Goal: Task Accomplishment & Management: Manage account settings

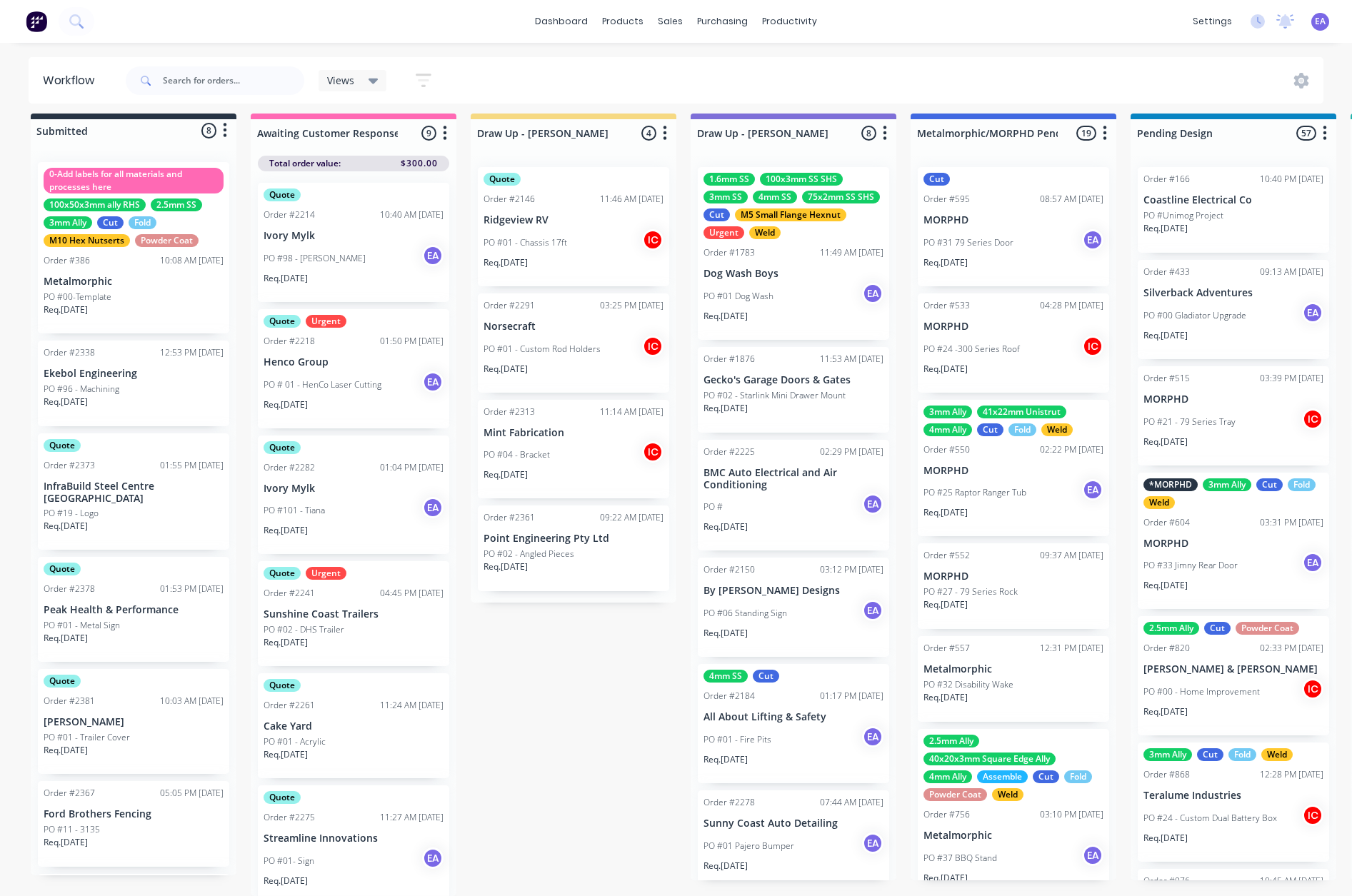
scroll to position [752, 0]
click at [249, 83] on input "text" at bounding box center [233, 80] width 141 height 28
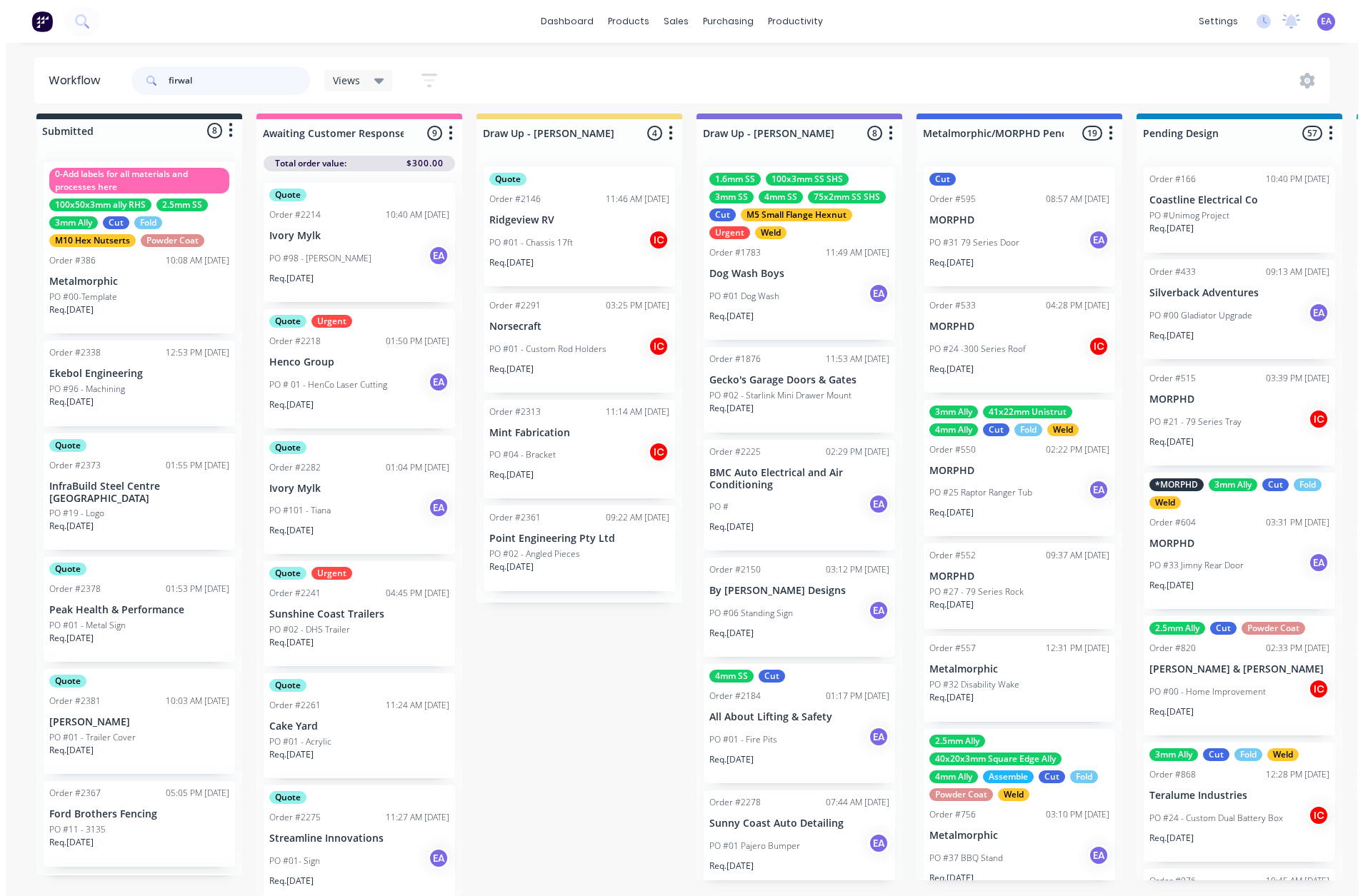
scroll to position [0, 0]
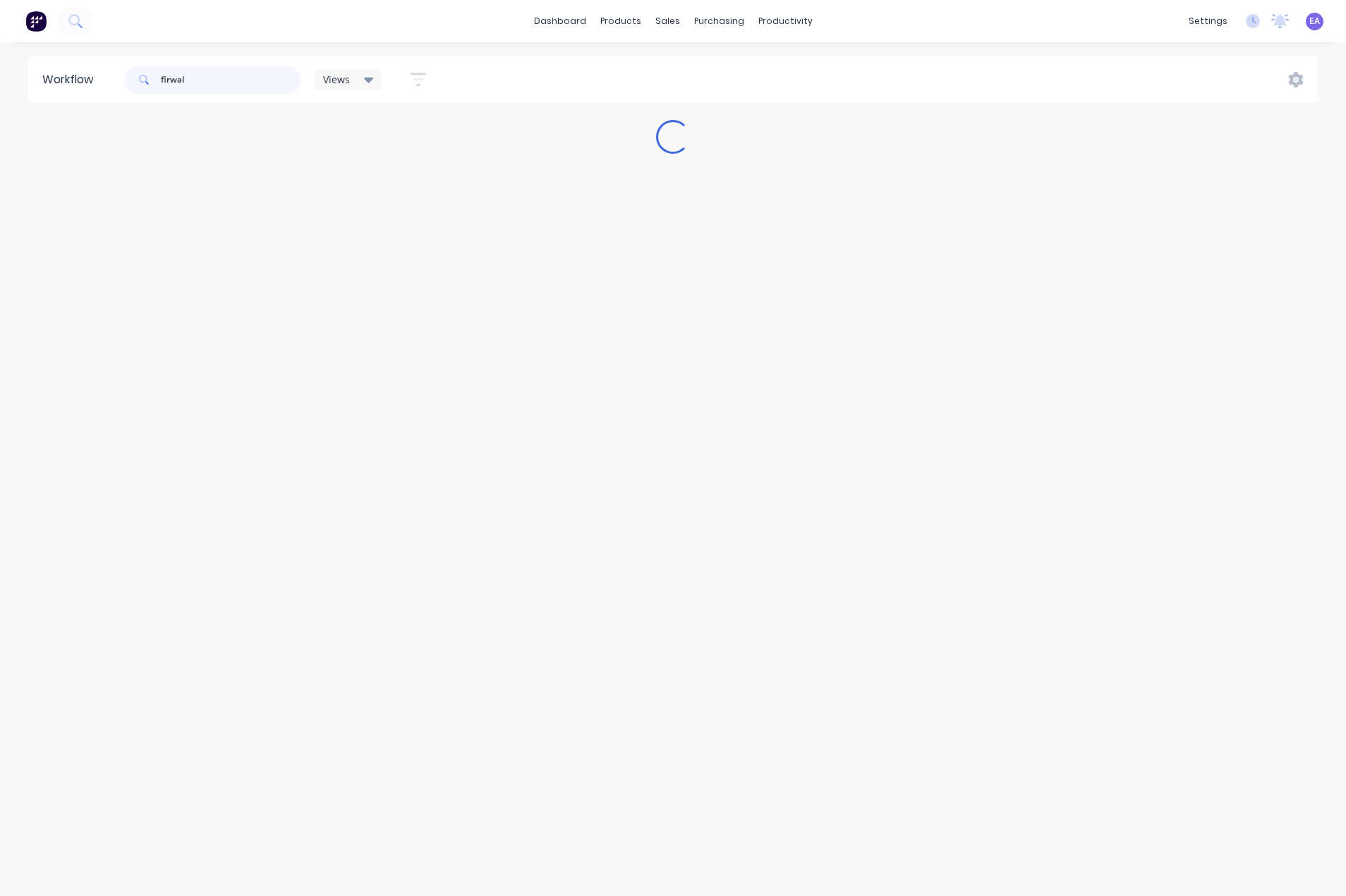
drag, startPoint x: 234, startPoint y: 81, endPoint x: 83, endPoint y: 103, distance: 152.6
click at [114, 71] on header "Workflow firwal Views Save new view None (Default) edit [PERSON_NAME] edit [PER…" at bounding box center [673, 79] width 1290 height 46
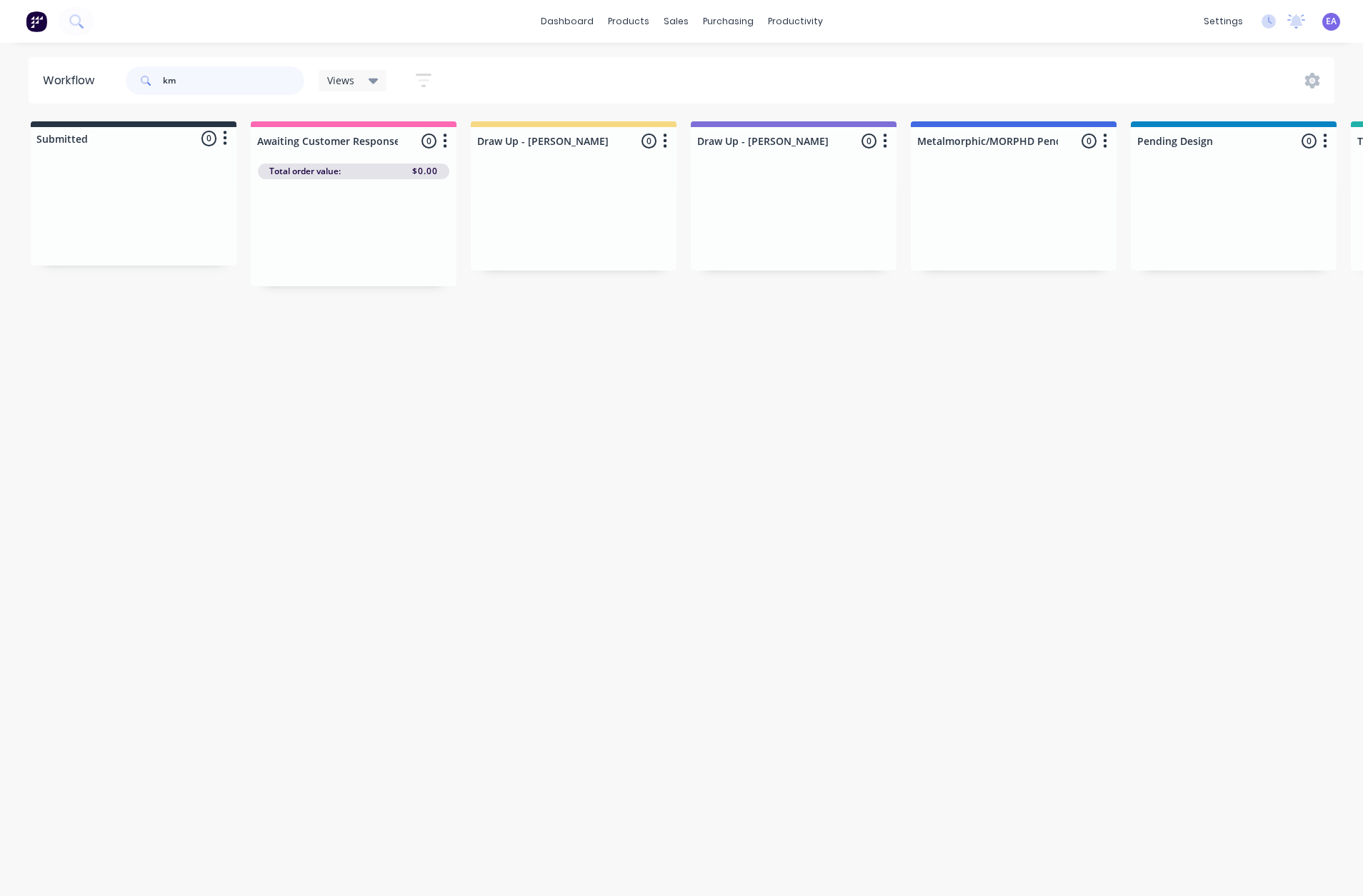
type input "km"
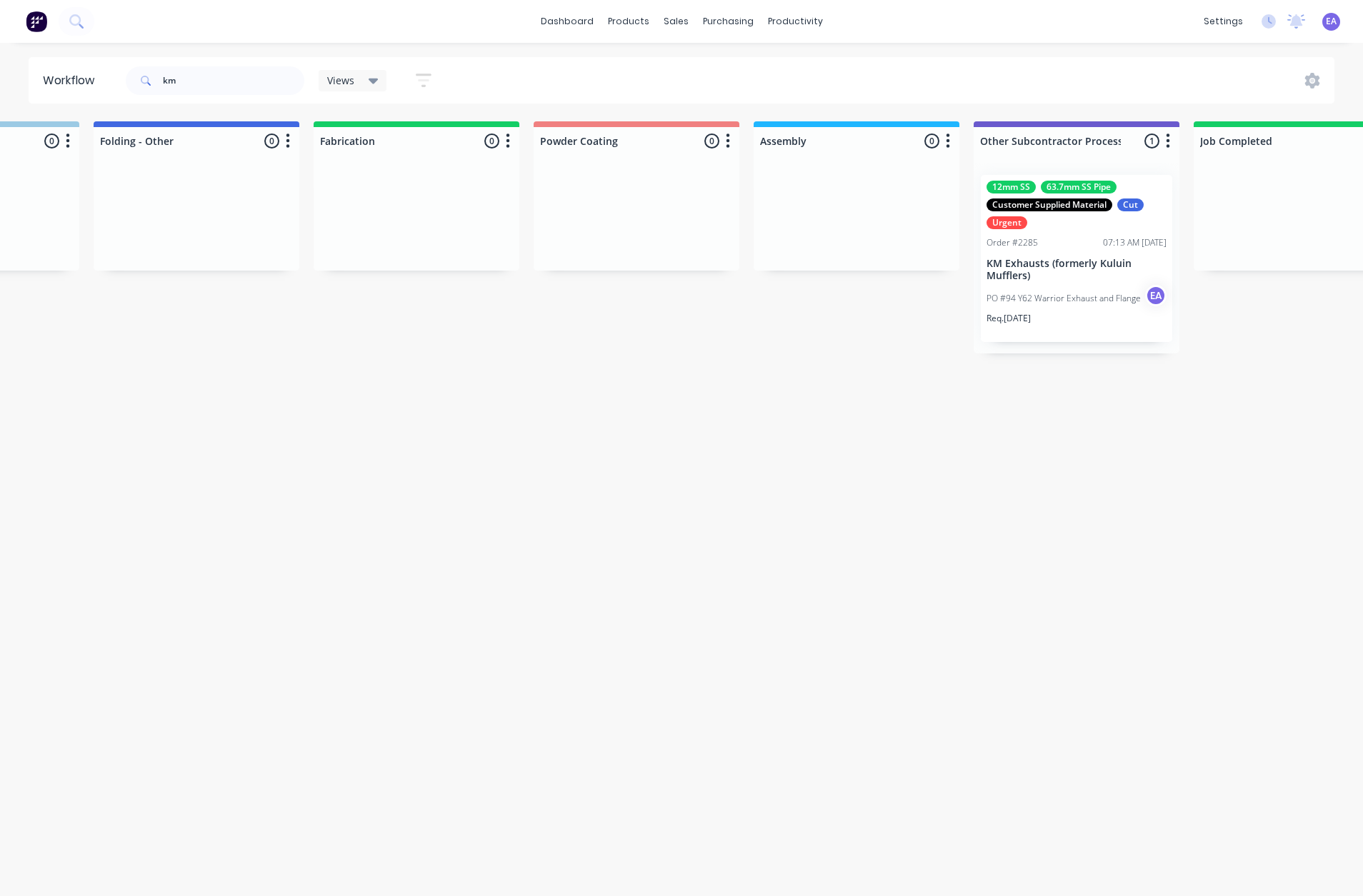
drag, startPoint x: 445, startPoint y: 630, endPoint x: 516, endPoint y: 634, distance: 71.1
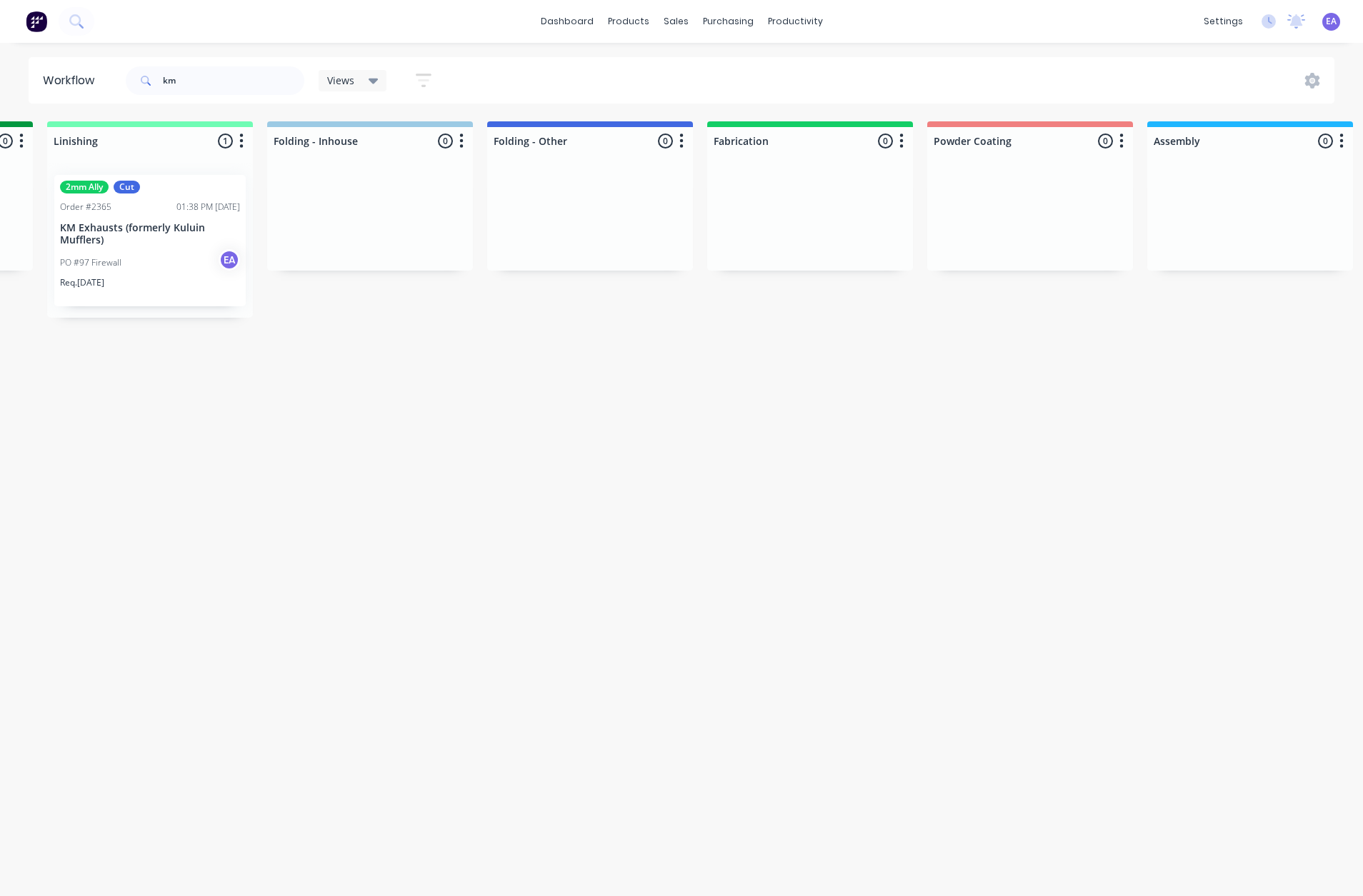
drag, startPoint x: 516, startPoint y: 634, endPoint x: 459, endPoint y: 668, distance: 66.4
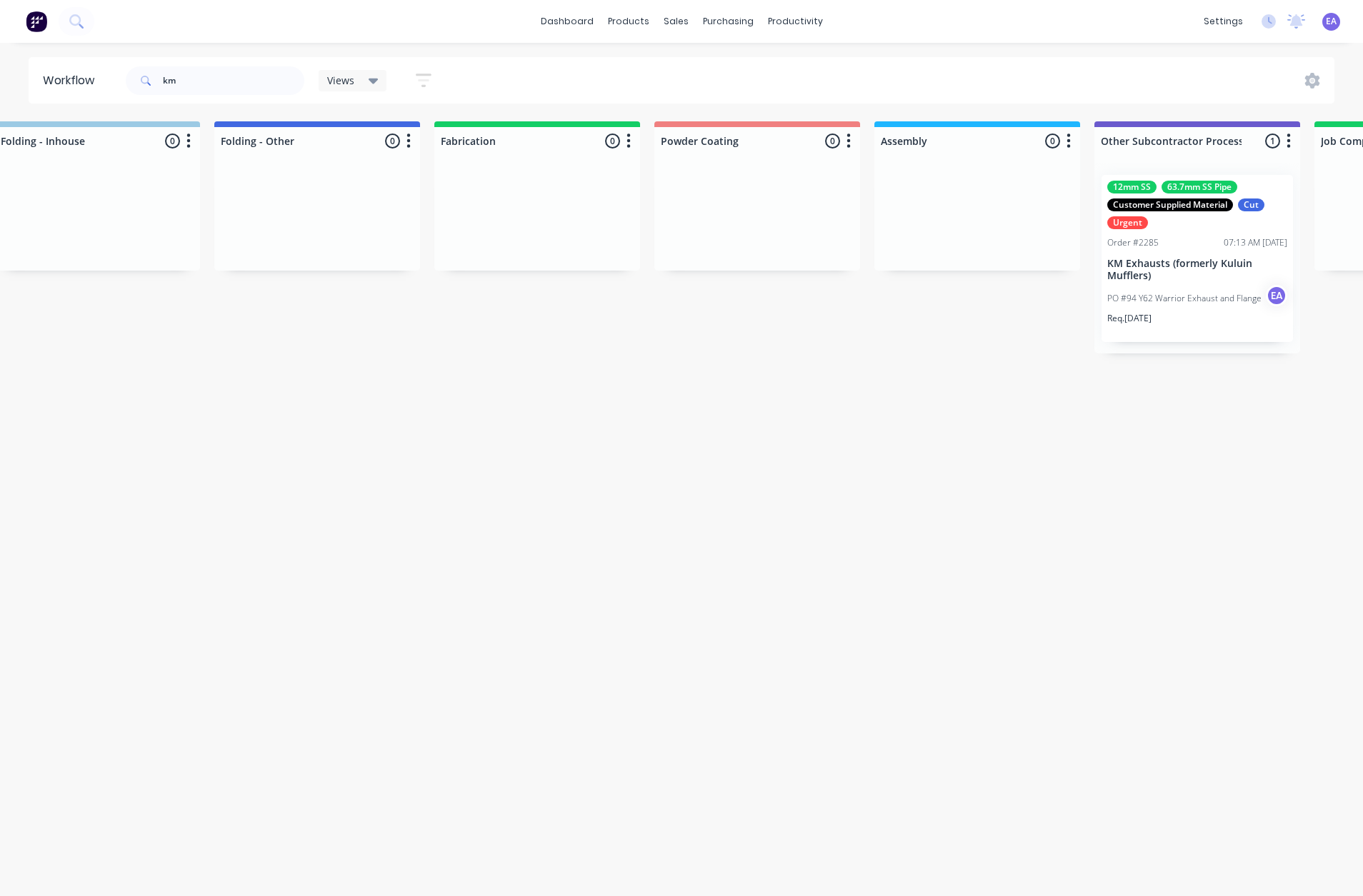
drag, startPoint x: 482, startPoint y: 652, endPoint x: 575, endPoint y: 655, distance: 93.0
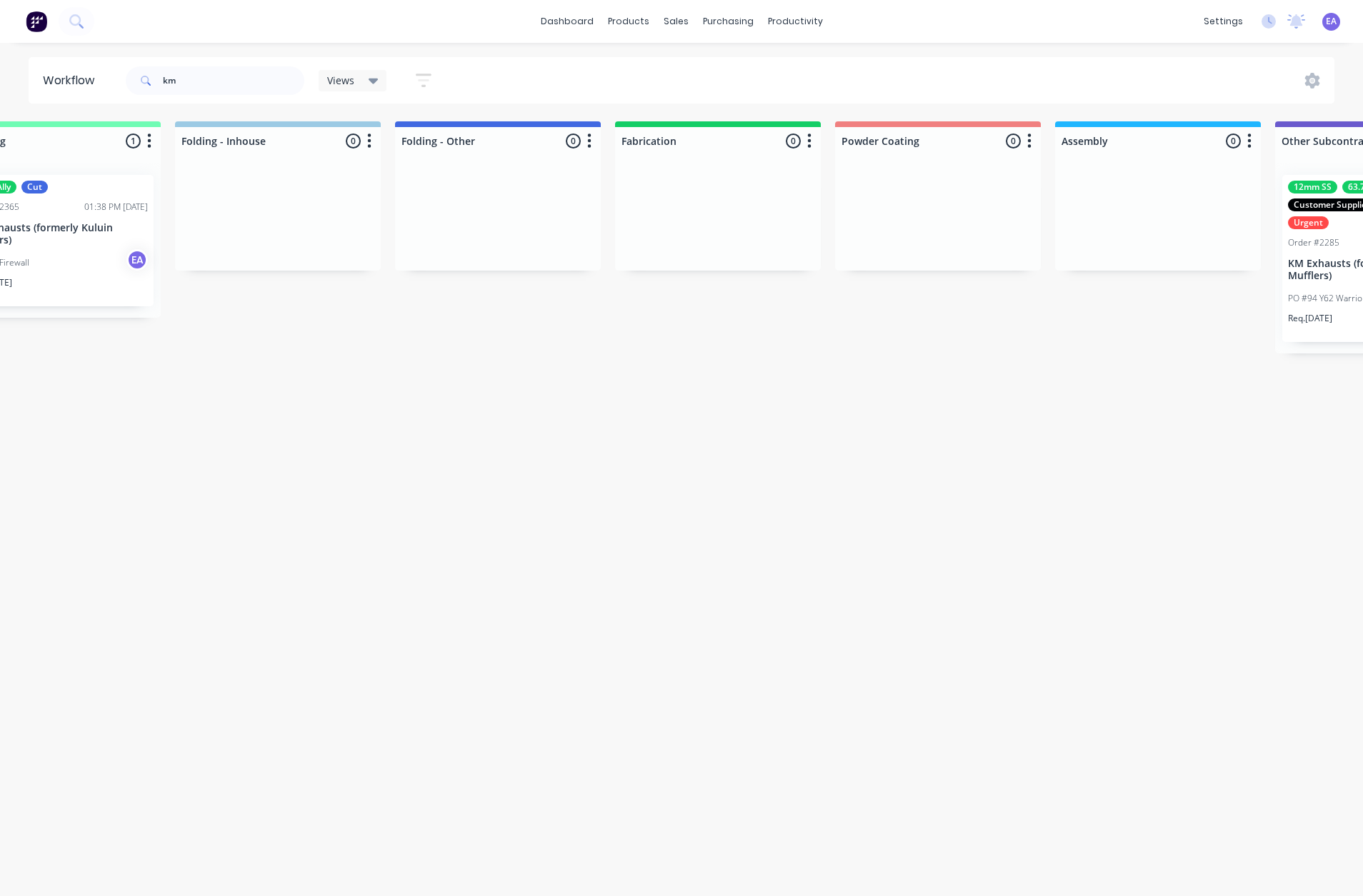
scroll to position [0, 3290]
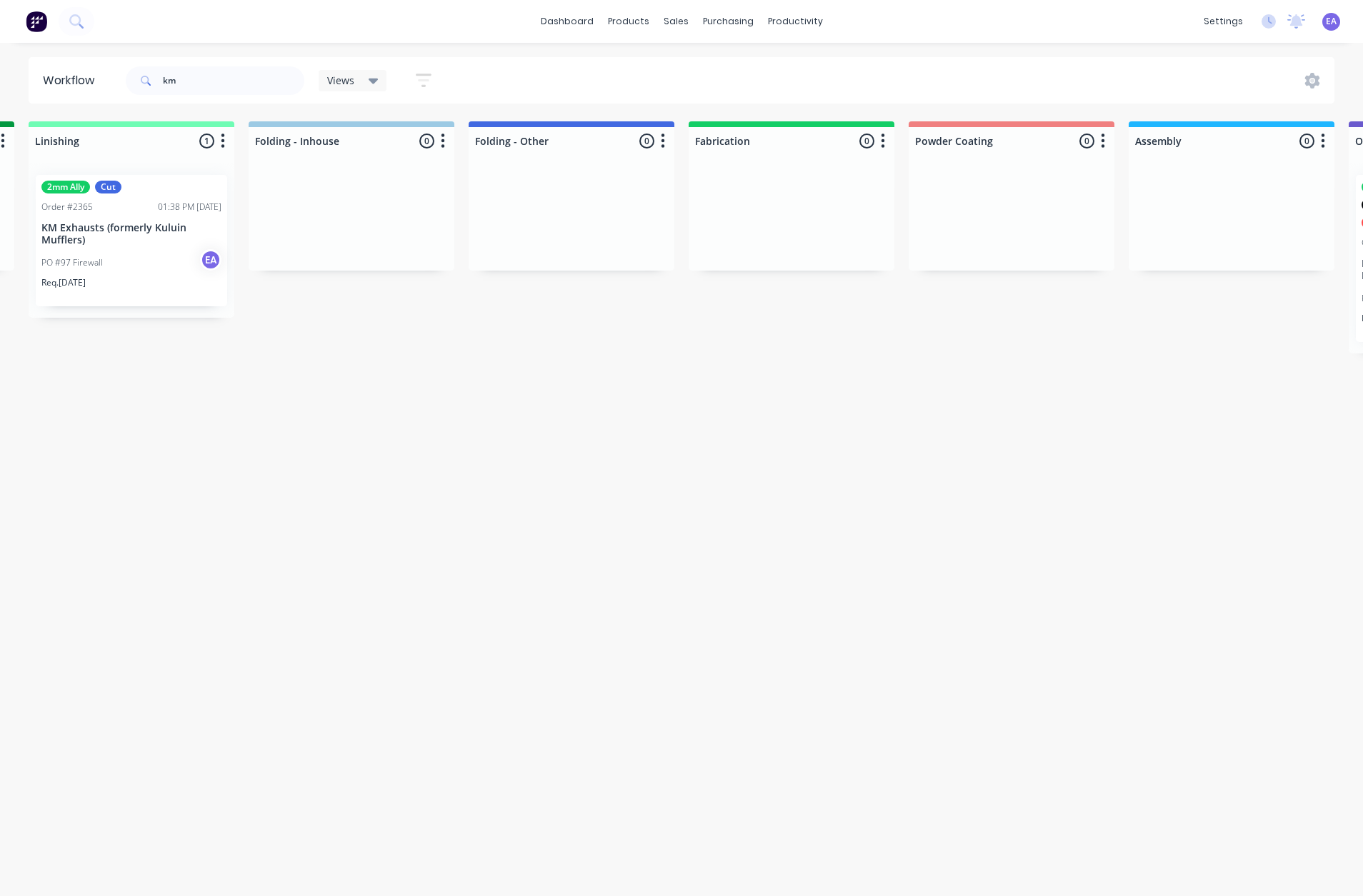
drag, startPoint x: 575, startPoint y: 655, endPoint x: 470, endPoint y: 668, distance: 105.8
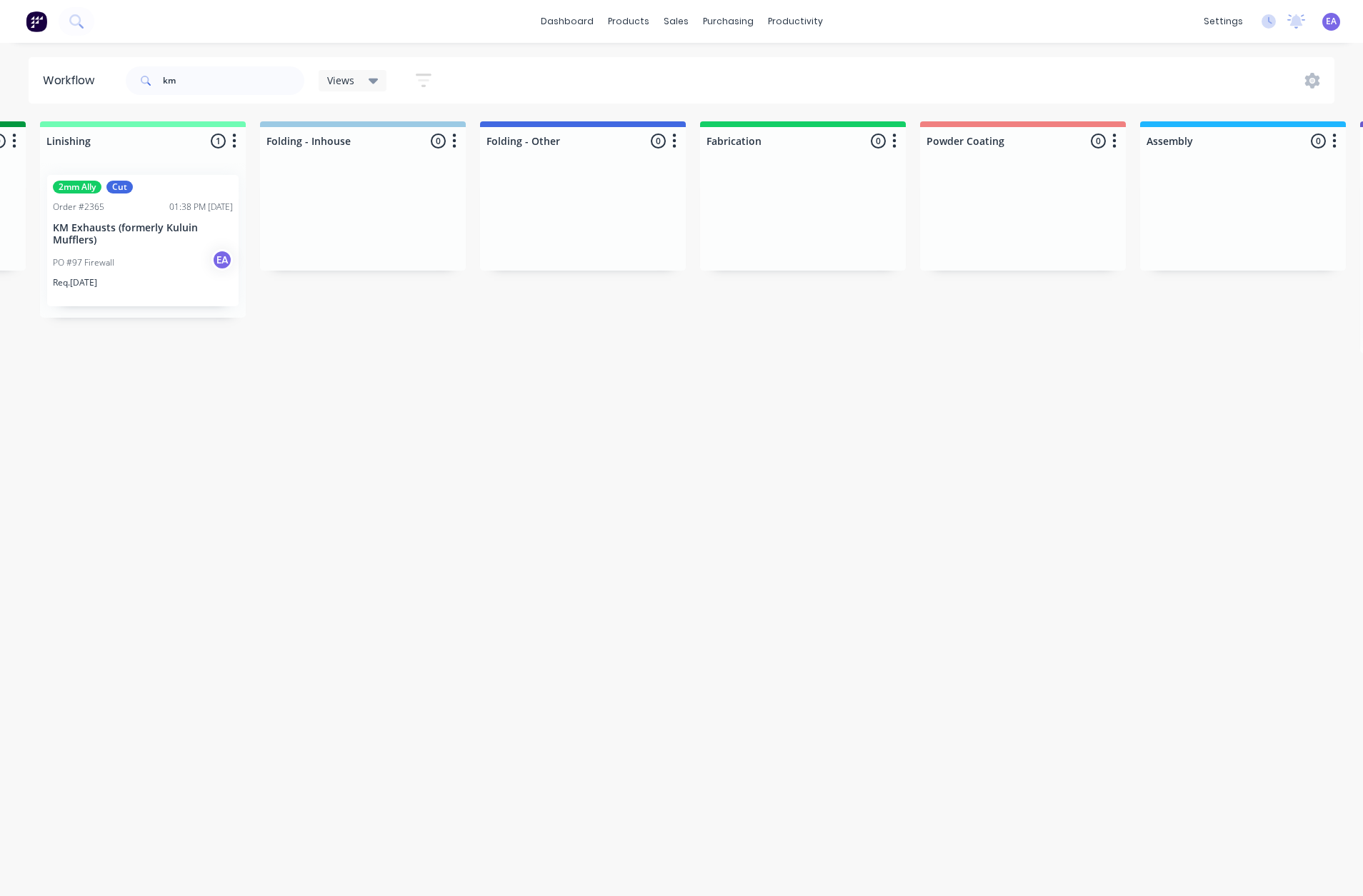
click at [142, 233] on p "KM Exhausts (formerly Kuluin Mufflers)" at bounding box center [142, 234] width 180 height 24
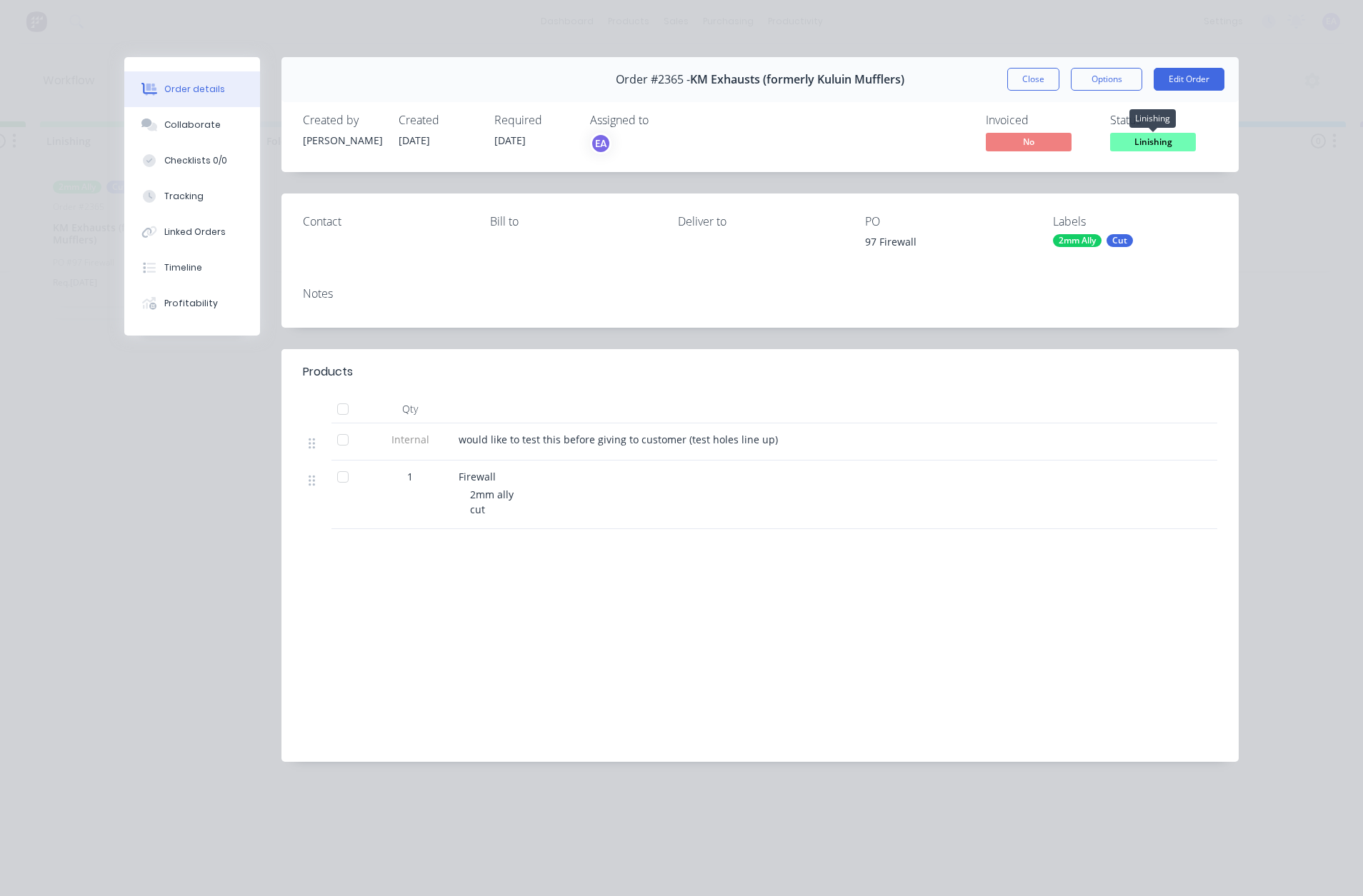
click at [1174, 145] on span "Linishing" at bounding box center [1153, 141] width 86 height 18
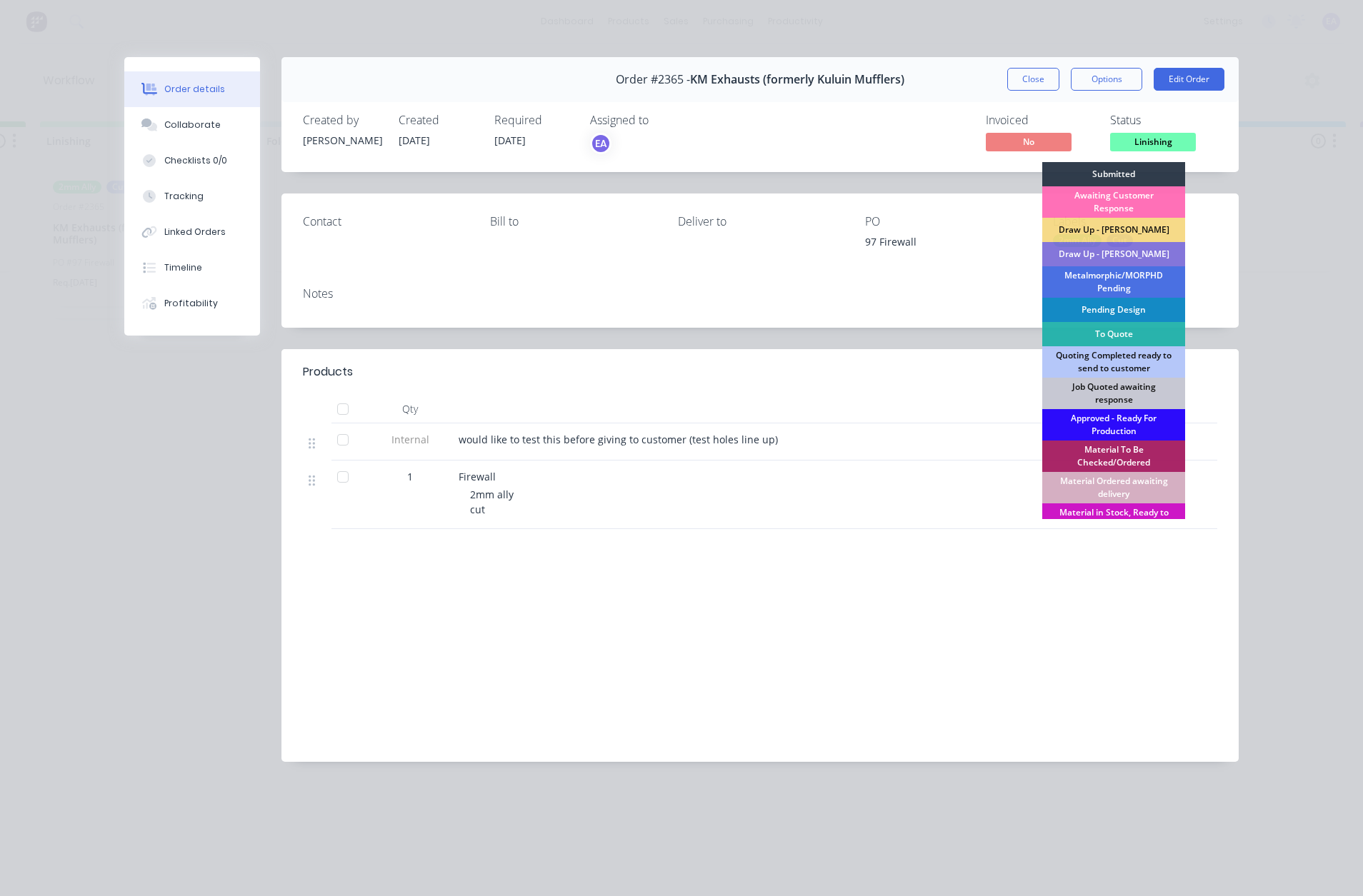
click at [1104, 425] on div "Approved - Ready For Production" at bounding box center [1114, 425] width 143 height 32
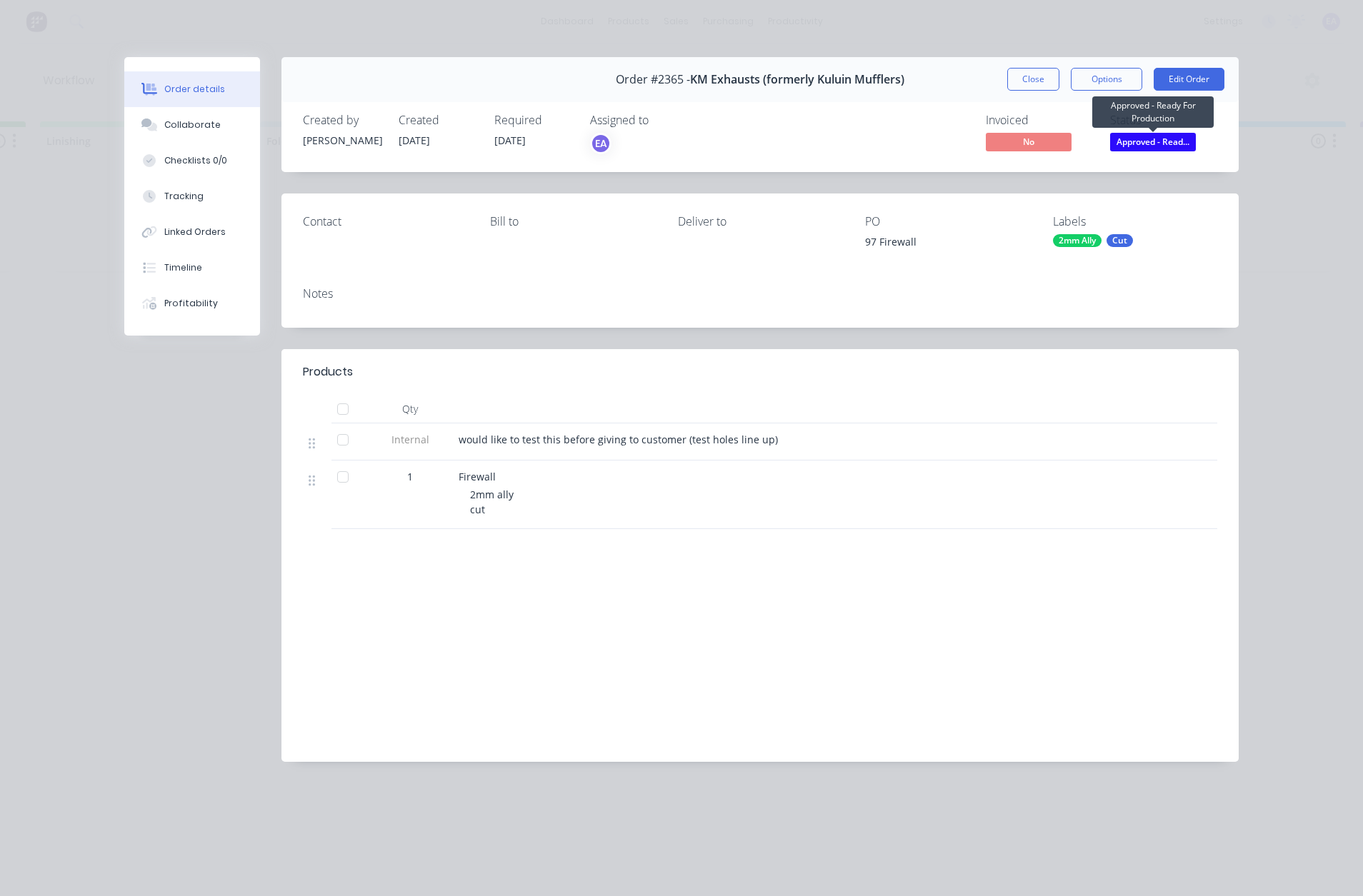
click at [1157, 145] on span "Approved - Read..." at bounding box center [1153, 141] width 86 height 18
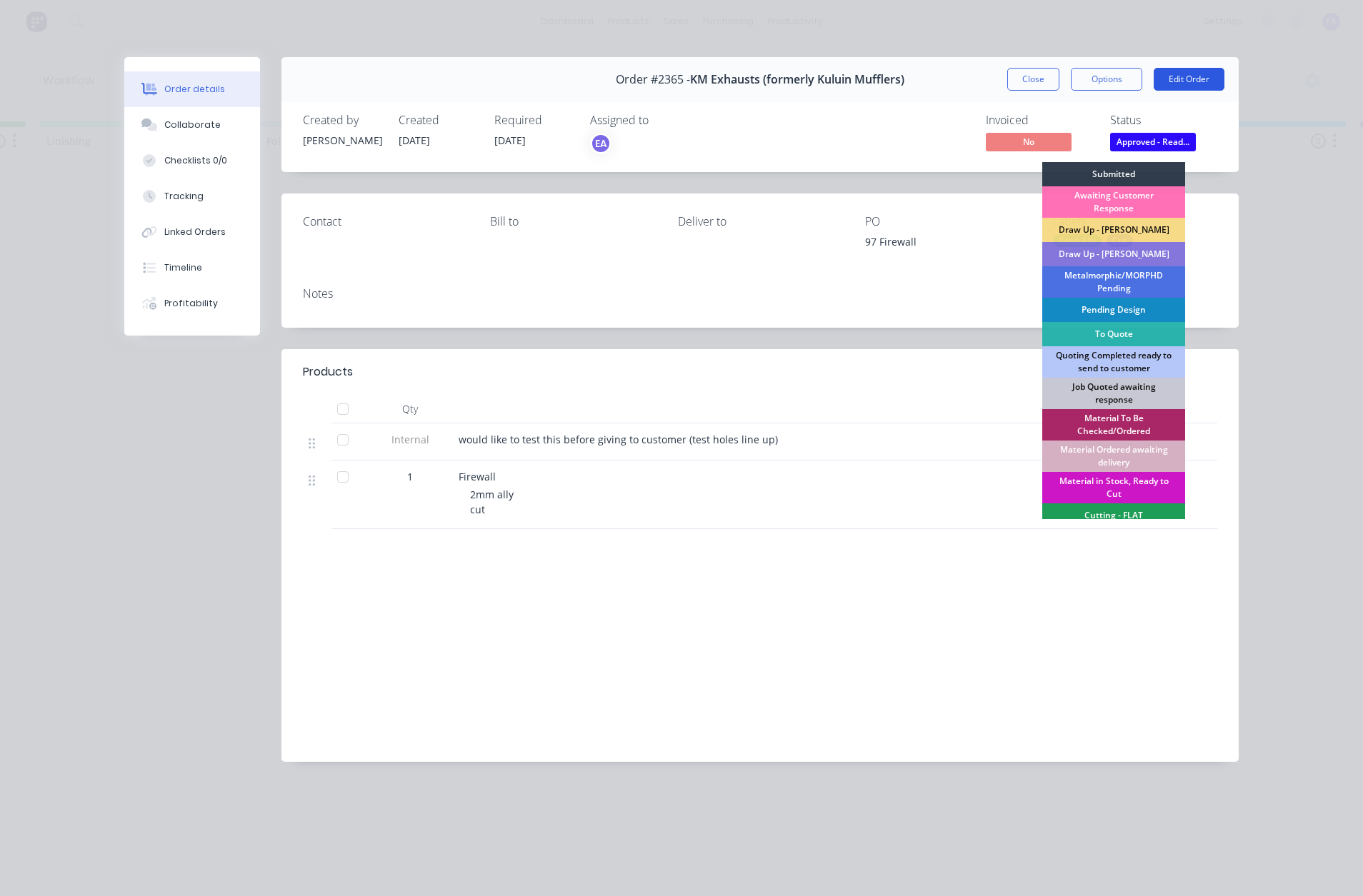
click at [1193, 83] on button "Edit Order" at bounding box center [1188, 79] width 71 height 23
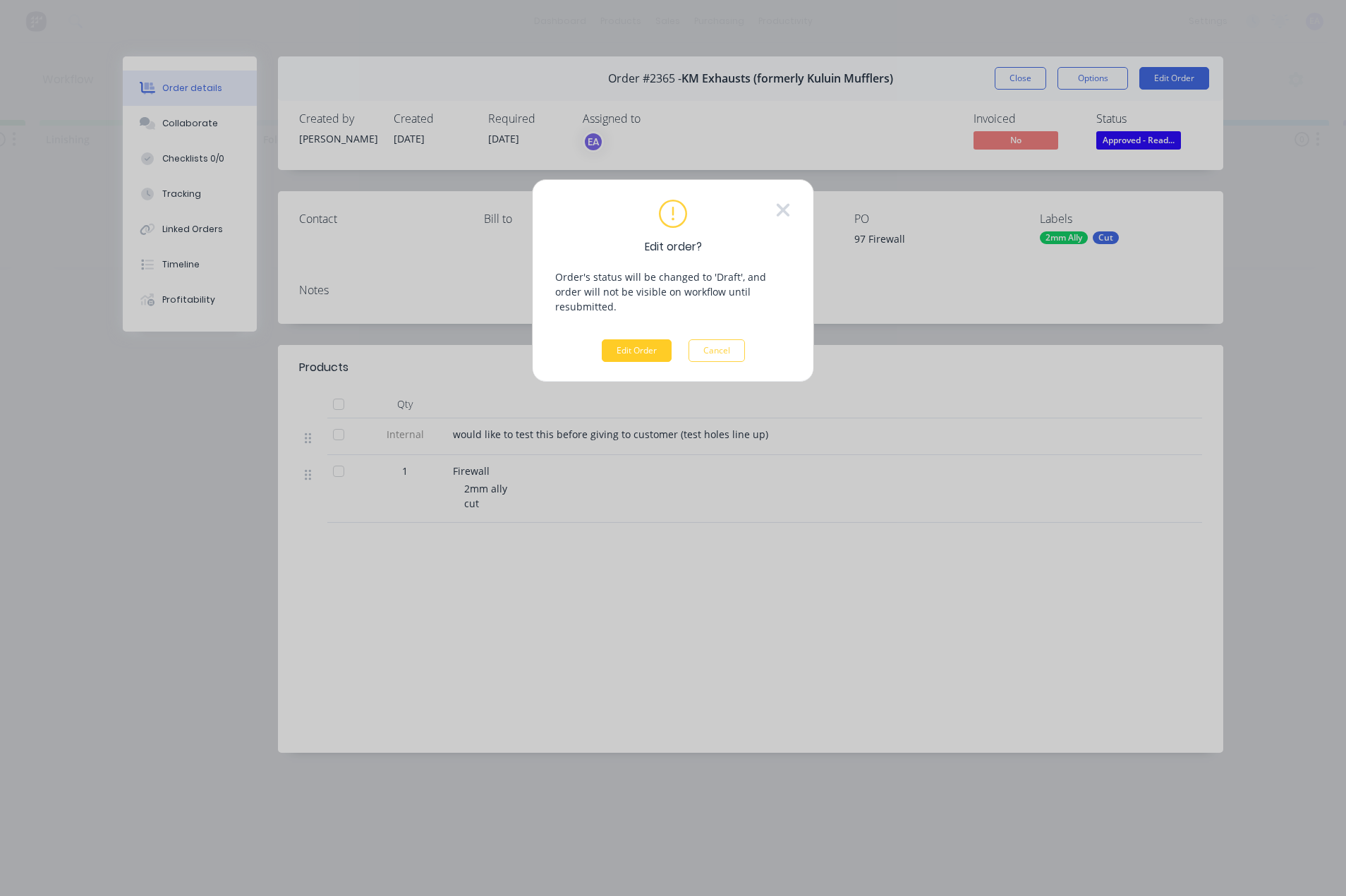
click at [652, 341] on button "Edit Order" at bounding box center [636, 350] width 70 height 23
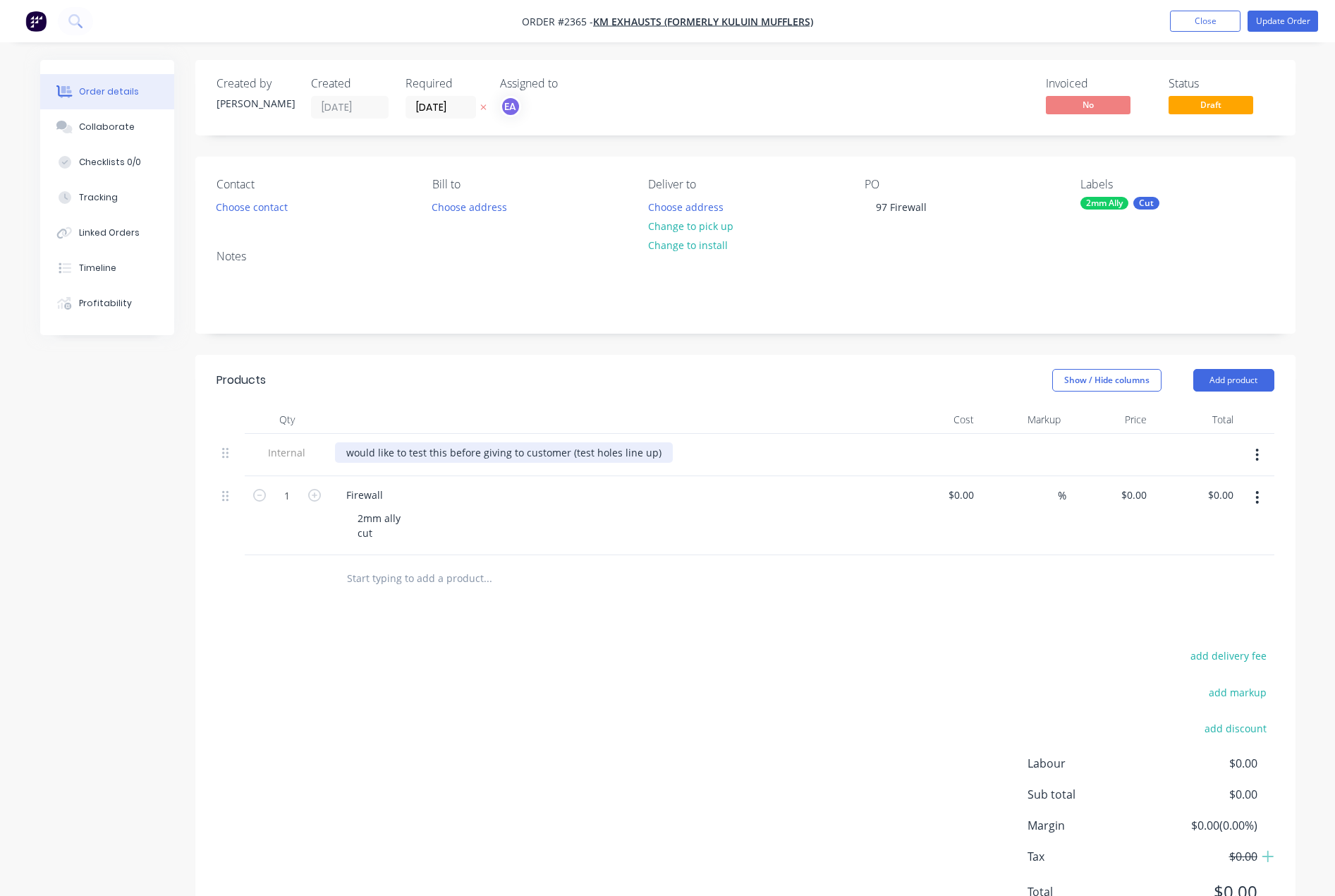
click at [654, 454] on div "would like to test this before giving to customer (test holes line up)" at bounding box center [504, 453] width 338 height 20
click at [1254, 386] on button "Add product" at bounding box center [1234, 380] width 82 height 23
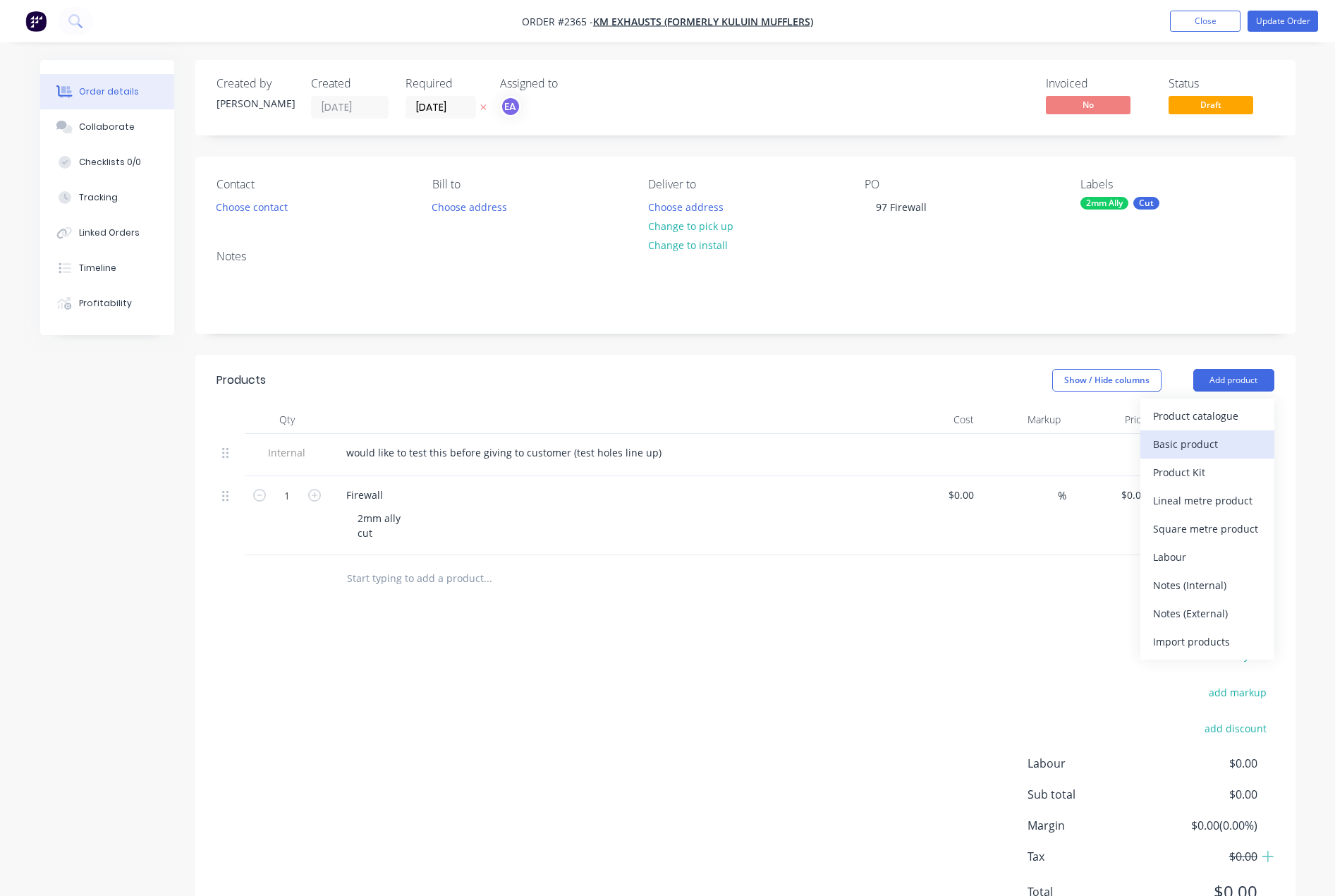
click at [1208, 450] on div "Basic product" at bounding box center [1208, 444] width 109 height 20
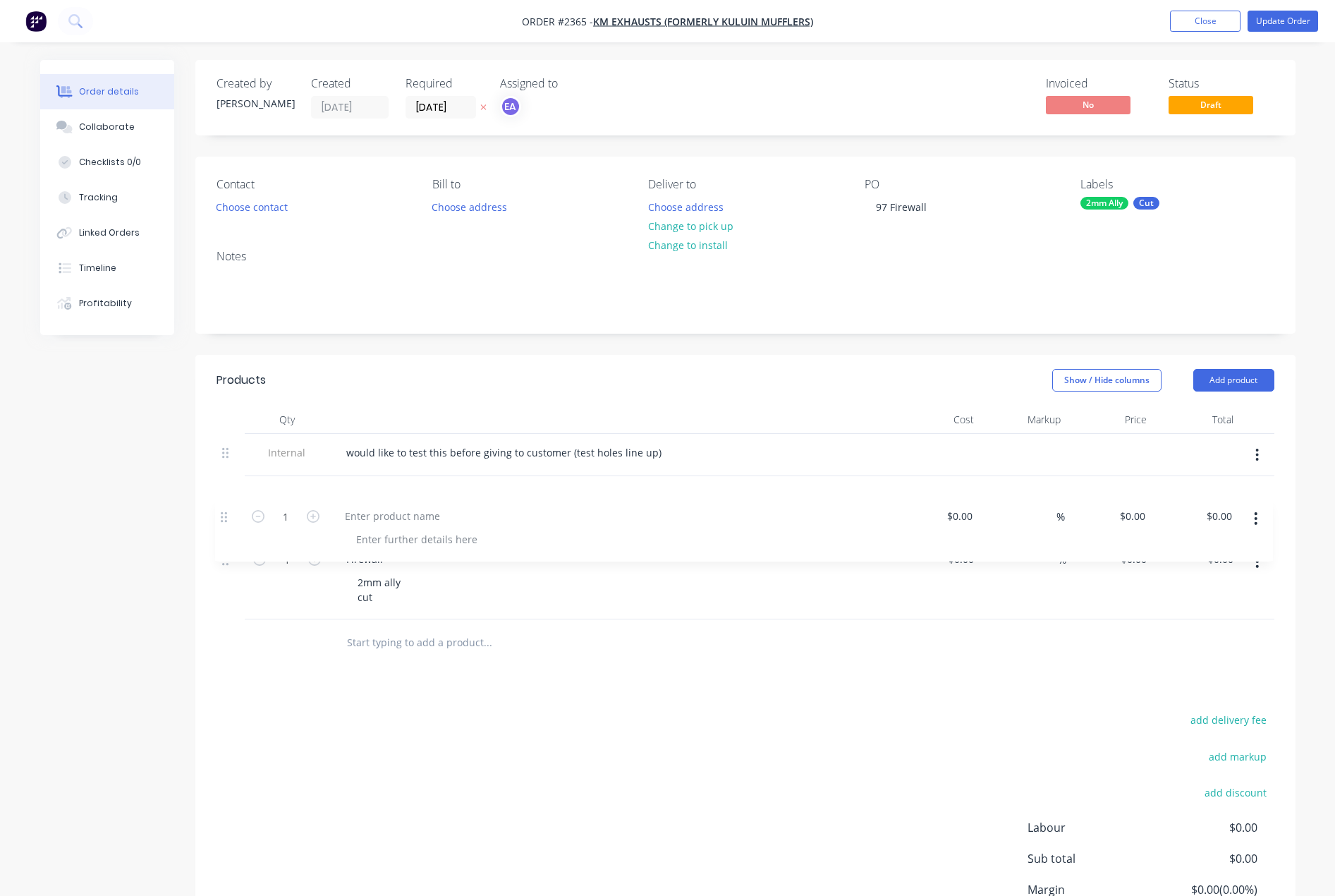
drag, startPoint x: 230, startPoint y: 571, endPoint x: 228, endPoint y: 493, distance: 78.0
click at [228, 493] on div "Internal would like to test this before giving to customer (test holes line up)…" at bounding box center [746, 527] width 1058 height 186
drag, startPoint x: 386, startPoint y: 557, endPoint x: 334, endPoint y: 559, distance: 52.0
click at [334, 559] on div "Firewall 2mm ally cut" at bounding box center [611, 579] width 564 height 79
drag, startPoint x: 397, startPoint y: 557, endPoint x: 382, endPoint y: 563, distance: 16.2
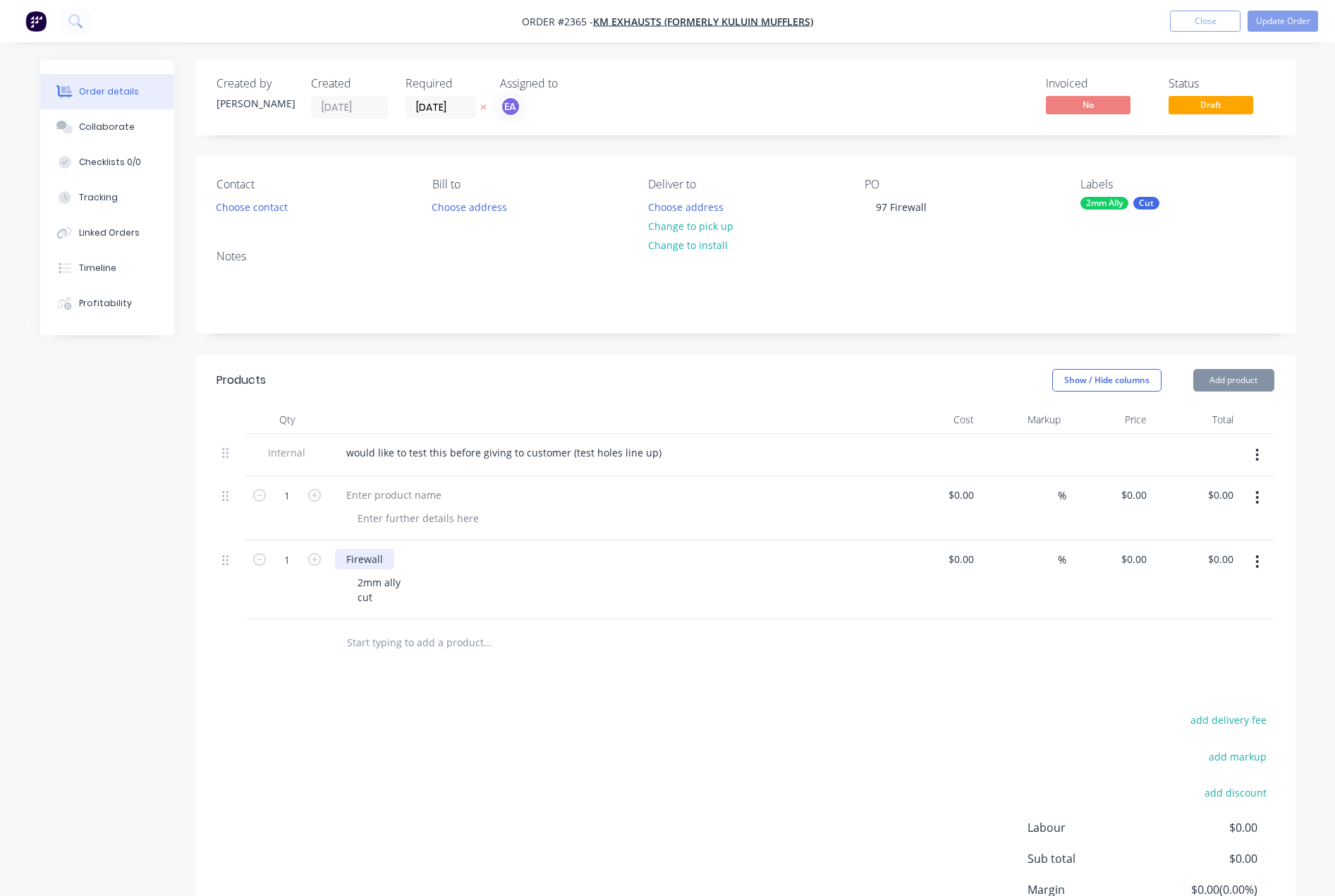
click at [395, 558] on div "Firewall" at bounding box center [611, 559] width 553 height 20
click at [391, 561] on div "Firewall" at bounding box center [365, 559] width 59 height 20
click at [1261, 499] on button "button" at bounding box center [1257, 498] width 33 height 25
click at [1177, 623] on div "Delete" at bounding box center [1208, 619] width 109 height 20
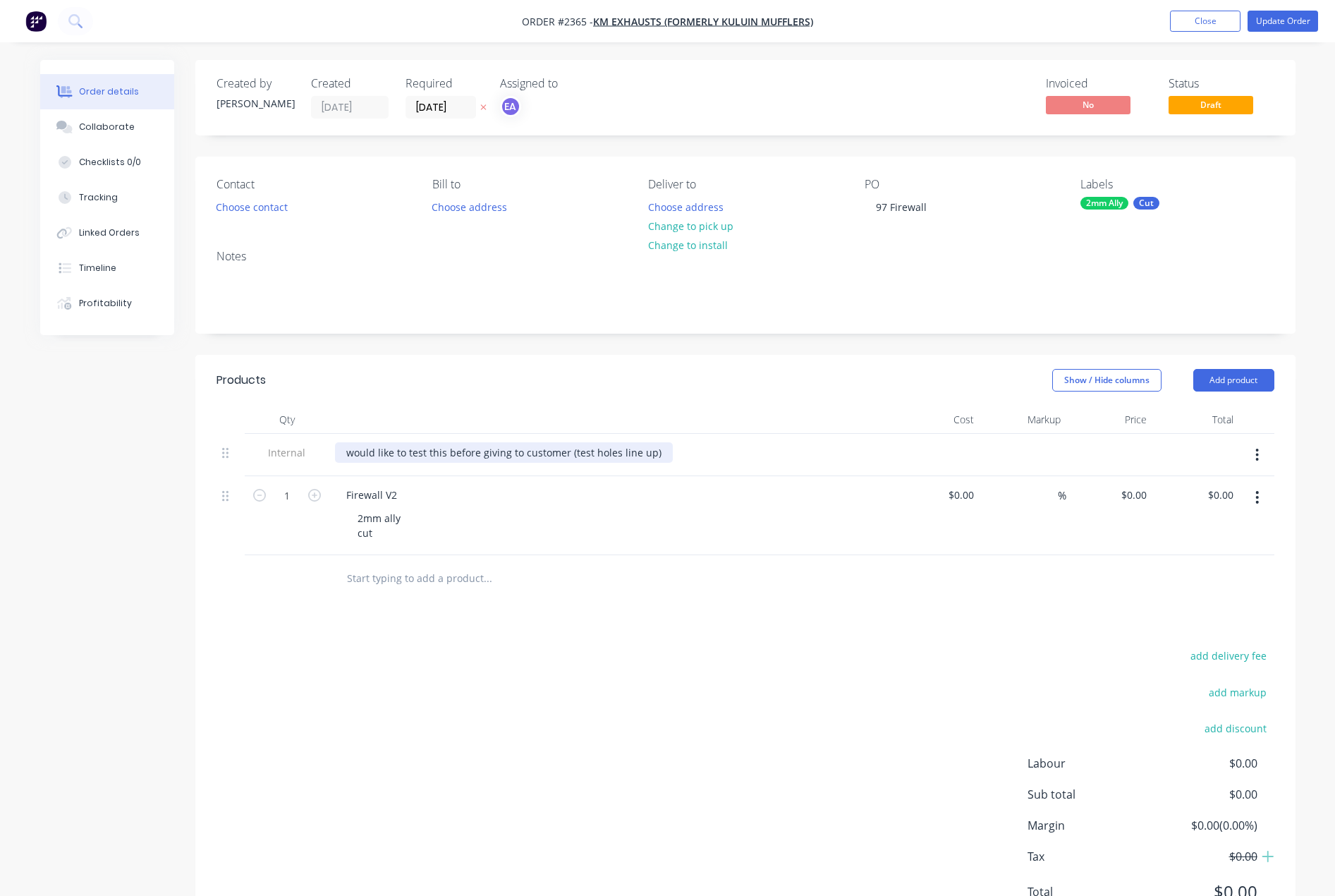
click at [656, 456] on div "would like to test this before giving to customer (test holes line up)" at bounding box center [504, 453] width 338 height 20
drag, startPoint x: 544, startPoint y: 690, endPoint x: 768, endPoint y: 454, distance: 325.4
click at [544, 690] on div "add delivery fee add markup add discount Labour $0.00 Sub total $0.00 Margin $0…" at bounding box center [746, 782] width 1058 height 273
click at [1293, 22] on button "Update Order" at bounding box center [1282, 20] width 70 height 21
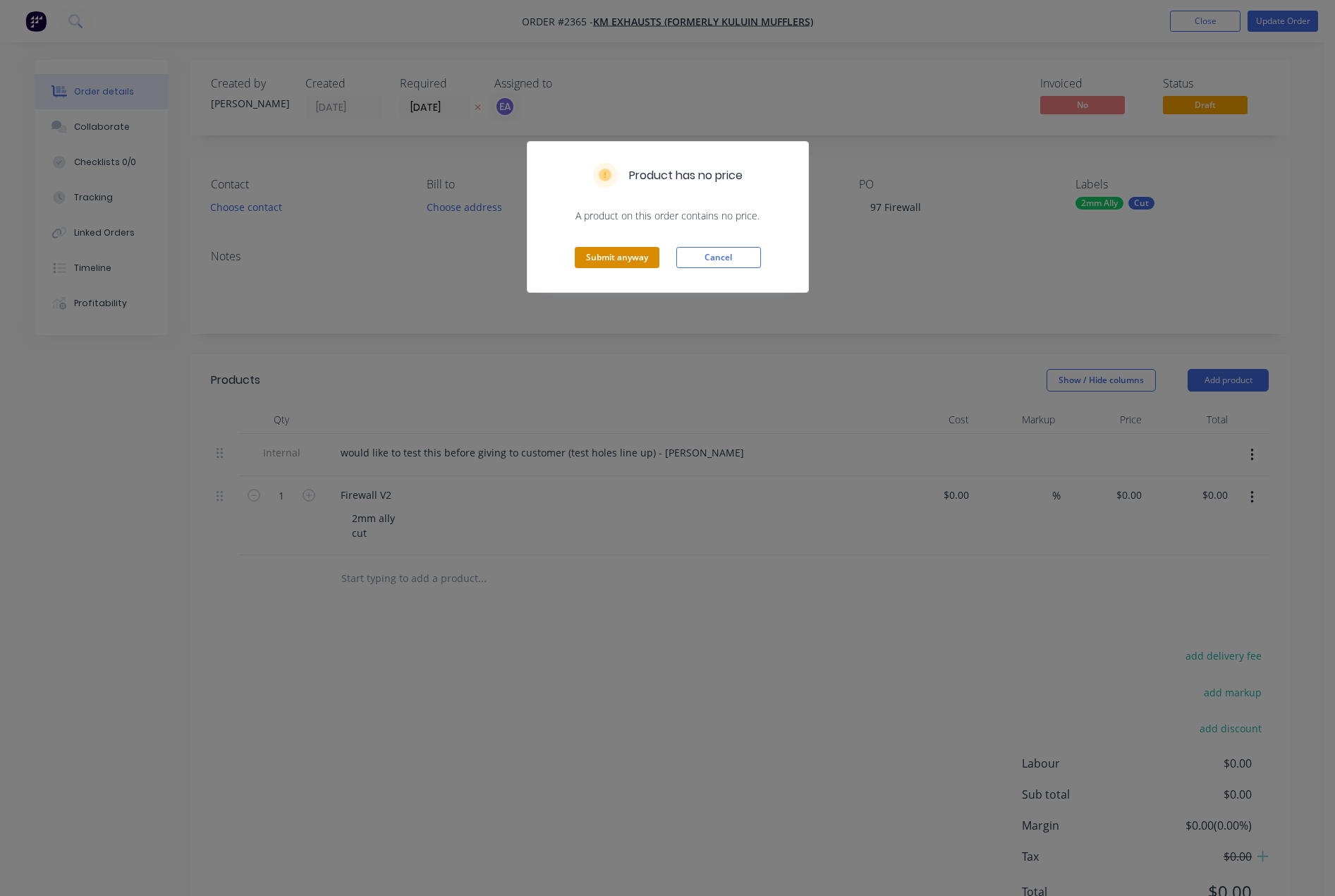
click at [600, 262] on button "Submit anyway" at bounding box center [617, 257] width 85 height 21
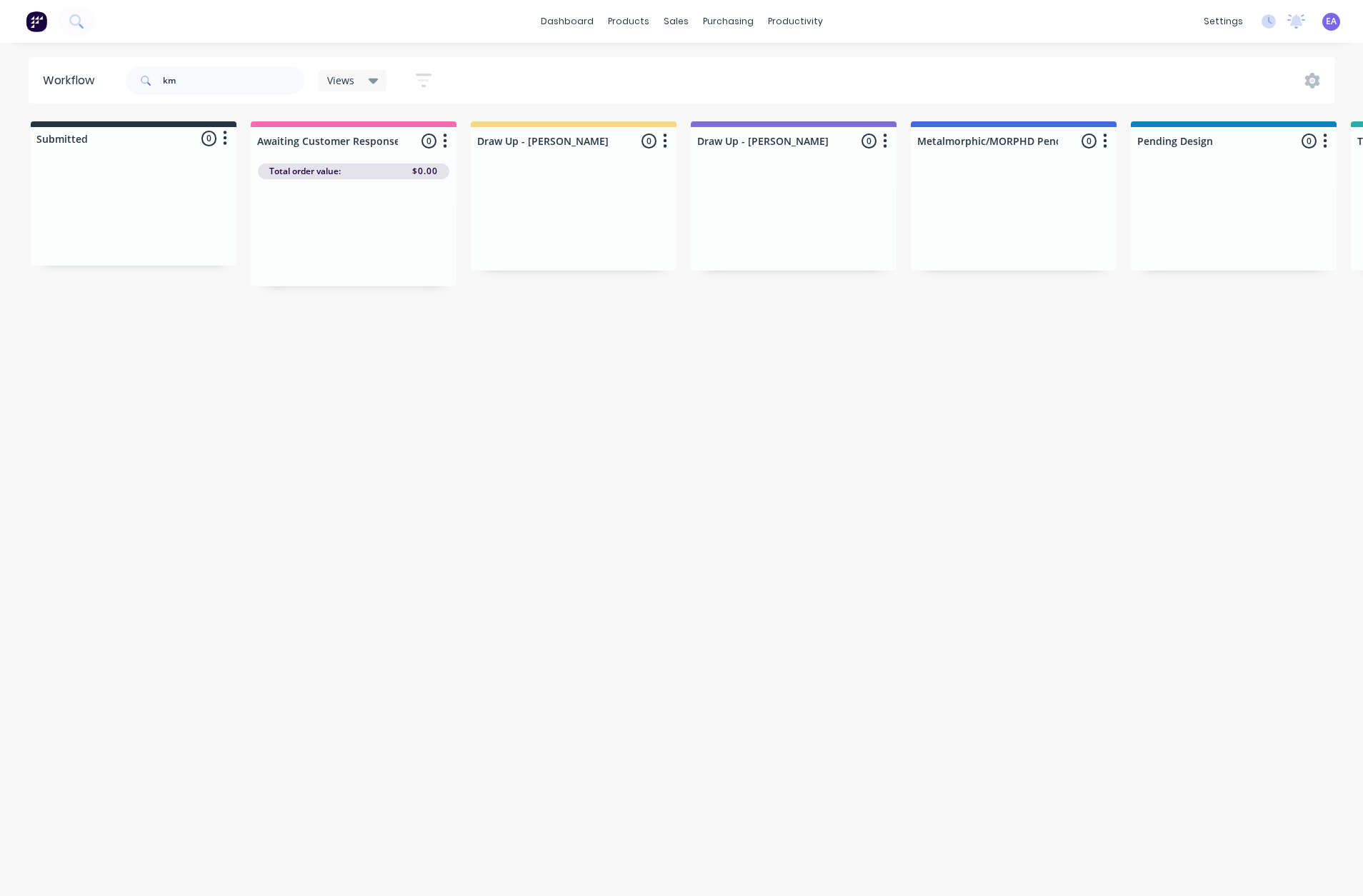
drag, startPoint x: 259, startPoint y: 605, endPoint x: 243, endPoint y: 595, distance: 18.9
click at [243, 595] on div "Workflow km Views Save new view None (Default) edit [PERSON_NAME] edit [PERSON_…" at bounding box center [681, 462] width 1363 height 811
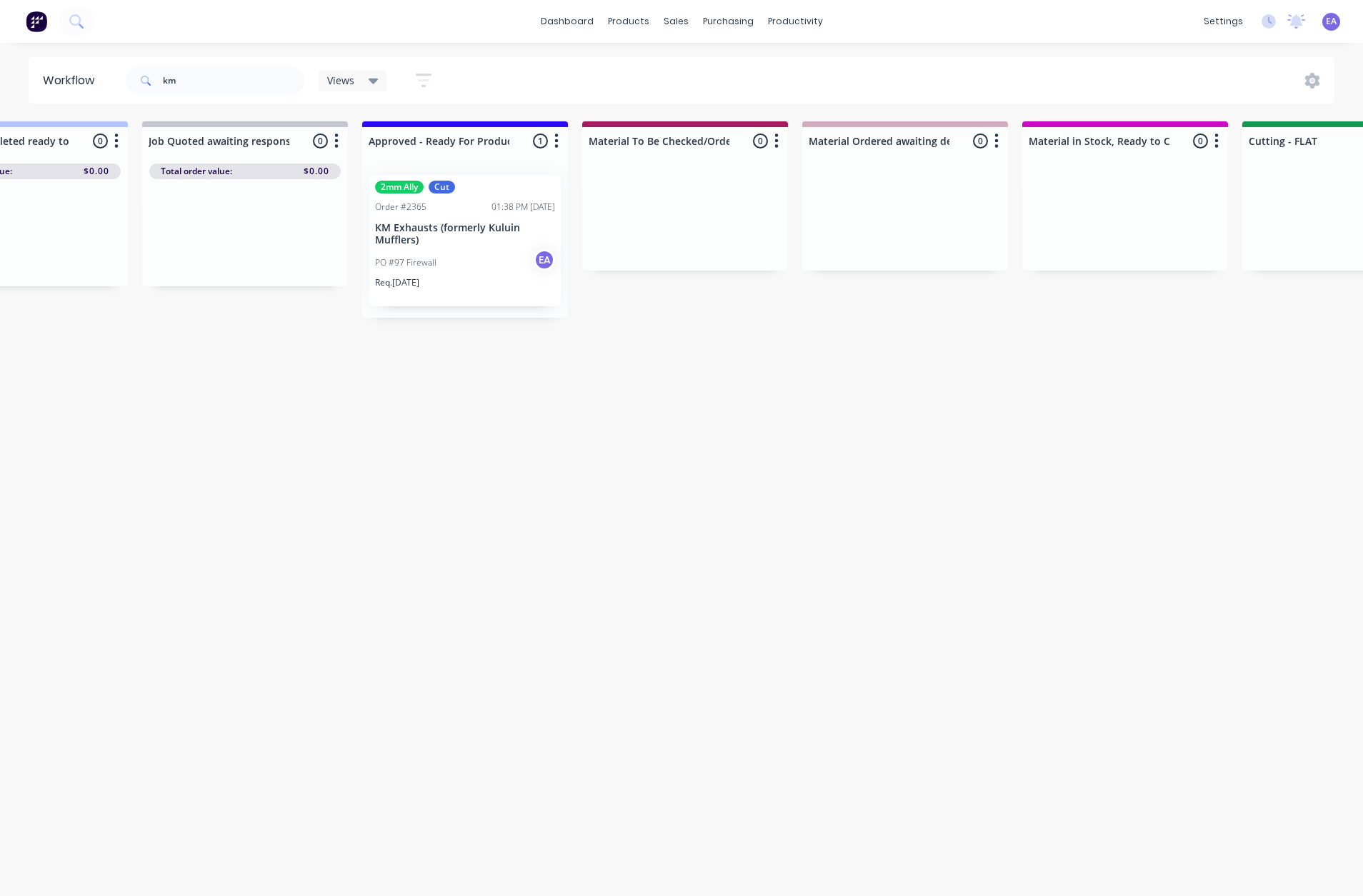
drag, startPoint x: 576, startPoint y: 470, endPoint x: 697, endPoint y: 463, distance: 121.2
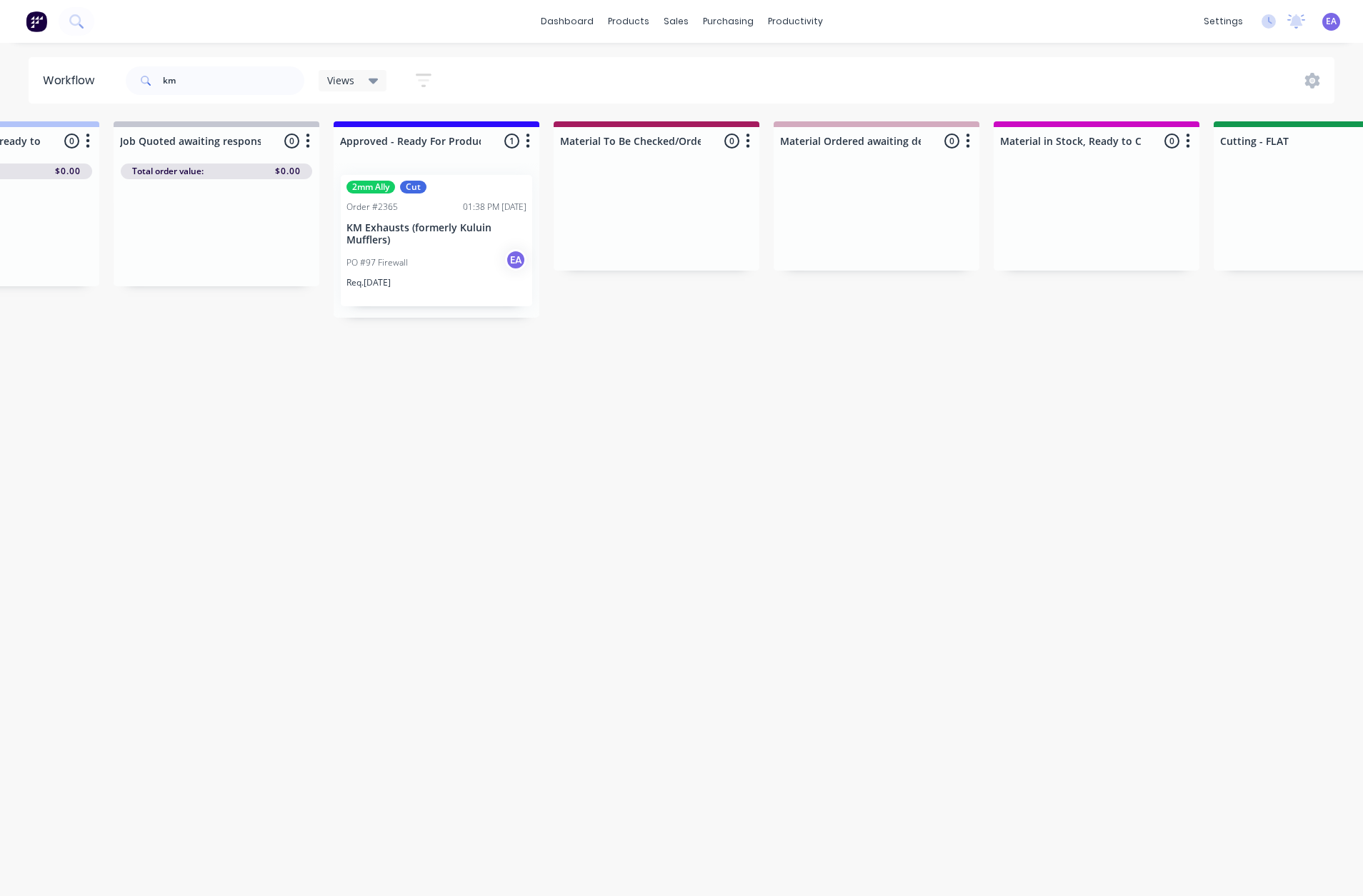
click at [465, 242] on p "KM Exhausts (formerly Kuluin Mufflers)" at bounding box center [436, 234] width 180 height 24
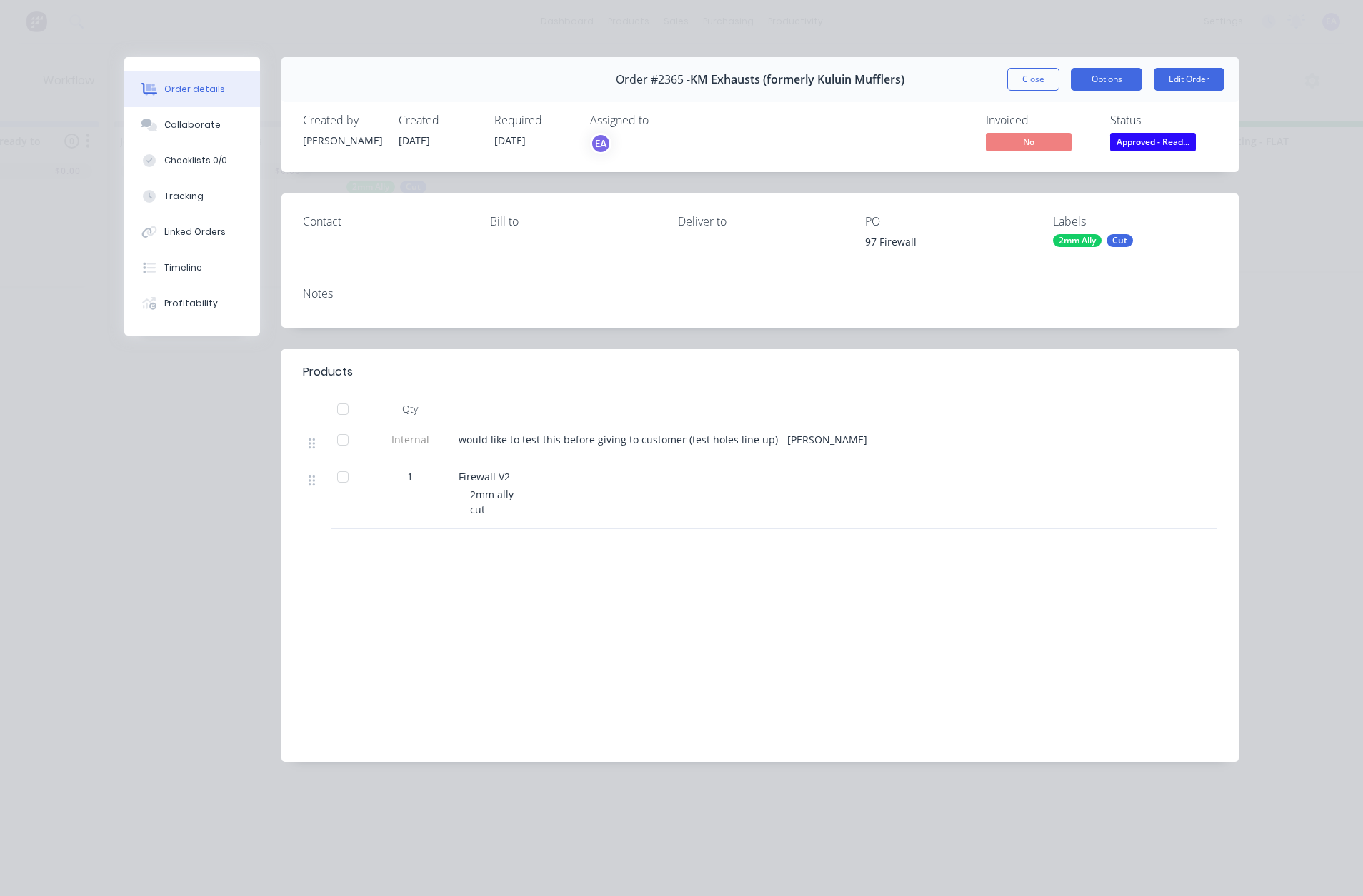
click at [1117, 82] on button "Options" at bounding box center [1106, 79] width 71 height 23
click at [1052, 150] on div "Work Order" at bounding box center [1067, 144] width 125 height 21
click at [1045, 177] on div "Standard" at bounding box center [1067, 173] width 125 height 21
click at [588, 649] on div "Labour $0.00 Sub total $0.00 Margin $0.00 ( 0.00 %) Tax $0.00 Total $0.00" at bounding box center [759, 658] width 914 height 166
click at [474, 602] on div "Labour $0.00 Sub total $0.00 Margin $0.00 ( 0.00 %) Tax $0.00 Total $0.00" at bounding box center [759, 658] width 914 height 166
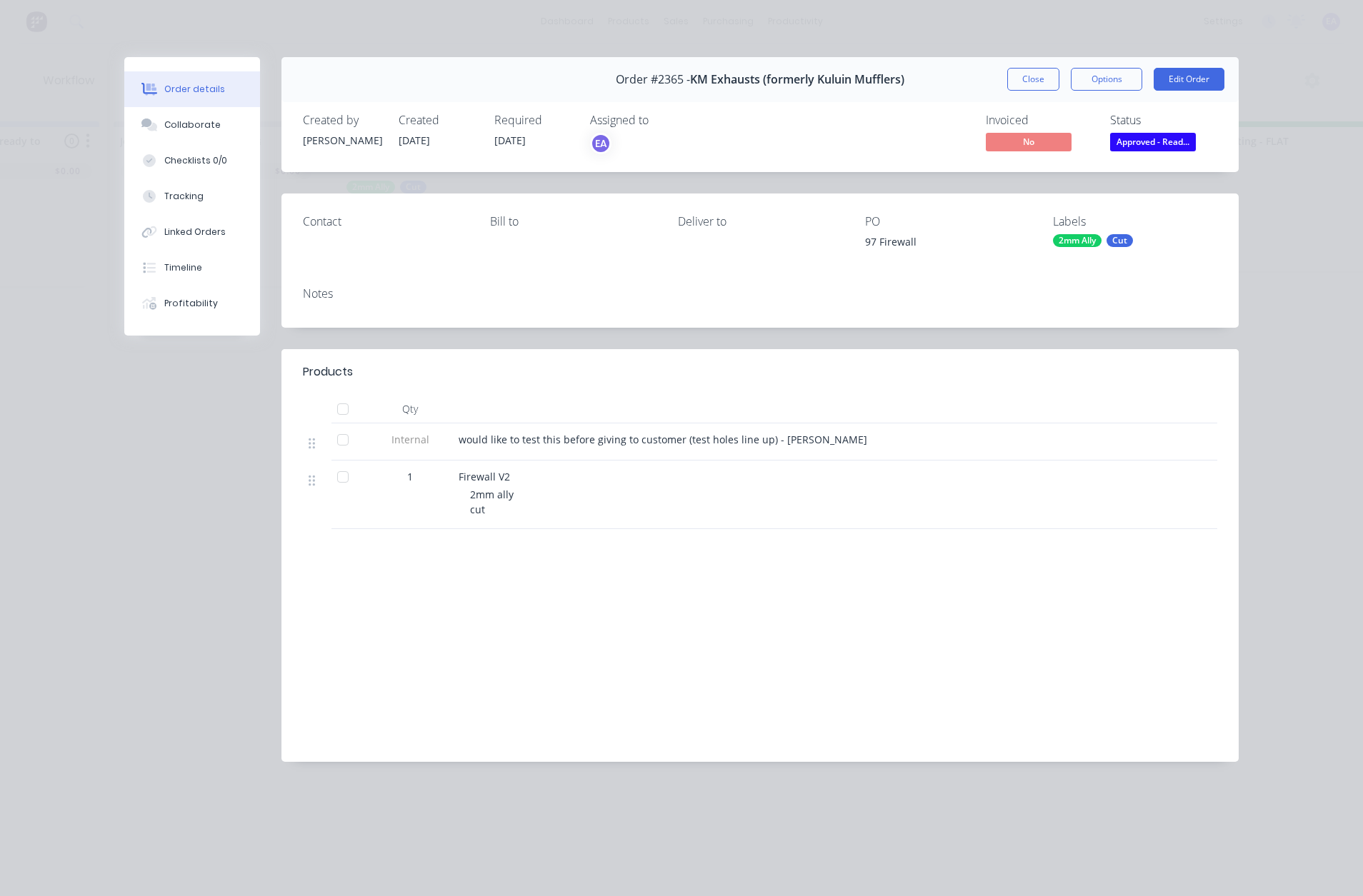
click at [681, 597] on div "Labour $0.00 Sub total $0.00 Margin $0.00 ( 0.00 %) Tax $0.00 Total $0.00" at bounding box center [759, 658] width 914 height 166
click at [1024, 72] on button "Close" at bounding box center [1033, 79] width 52 height 23
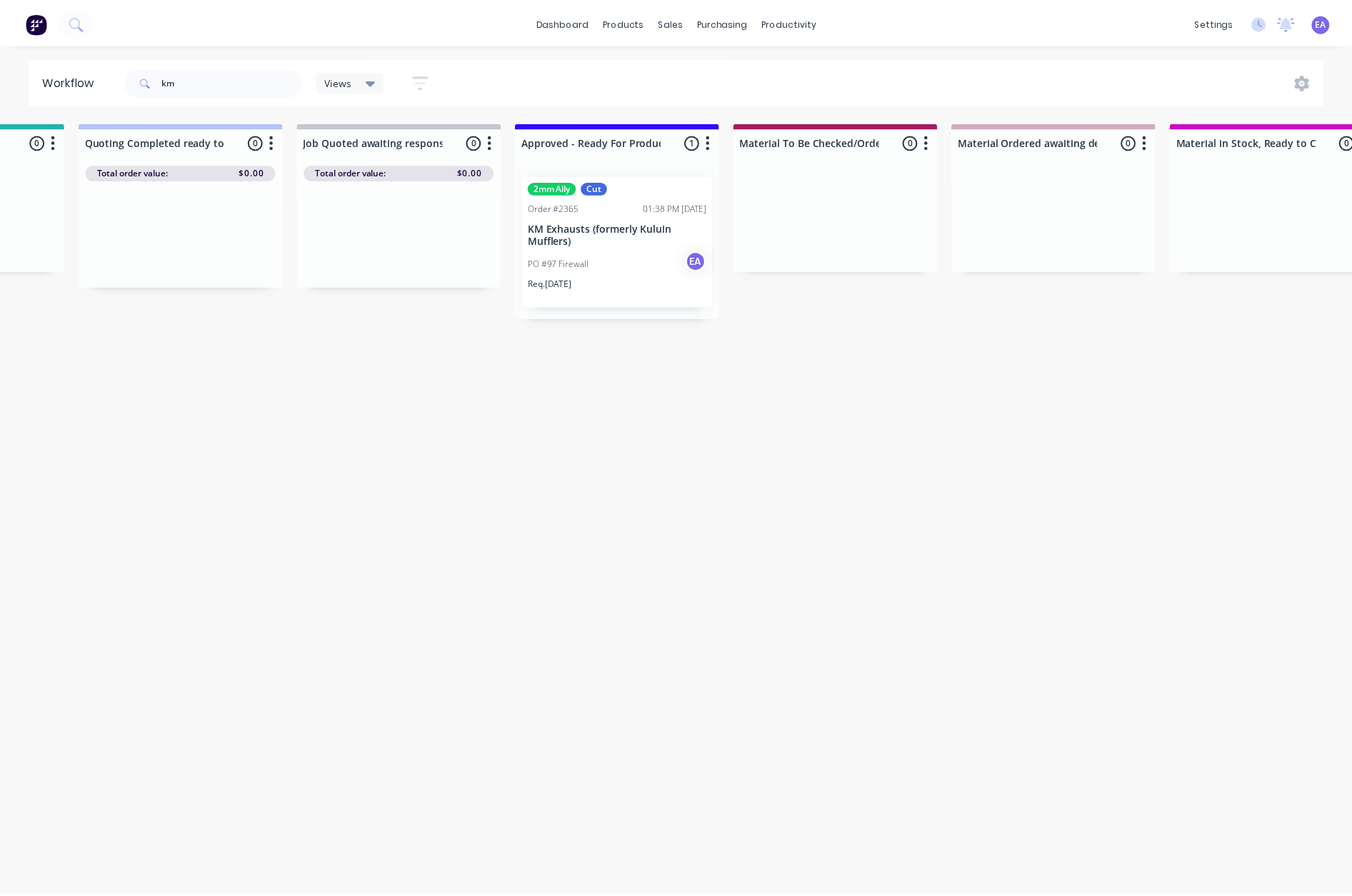
scroll to position [0, 0]
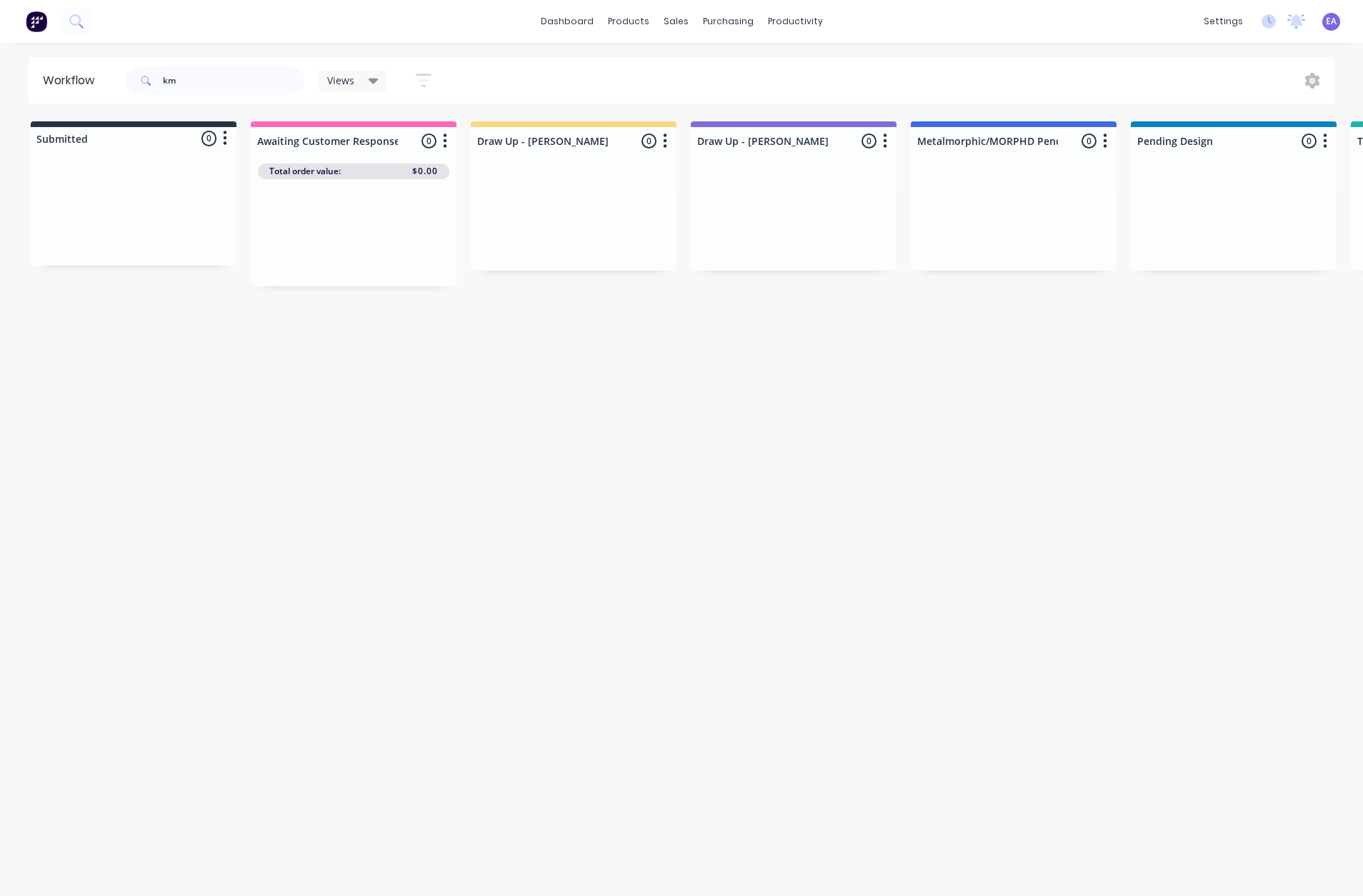
drag, startPoint x: 777, startPoint y: 440, endPoint x: 589, endPoint y: 472, distance: 190.7
drag, startPoint x: 171, startPoint y: 91, endPoint x: 115, endPoint y: 180, distance: 105.2
click at [129, 106] on div "Workflow km Views Save new view None (Default) edit [PERSON_NAME] edit [PERSON_…" at bounding box center [681, 462] width 1363 height 811
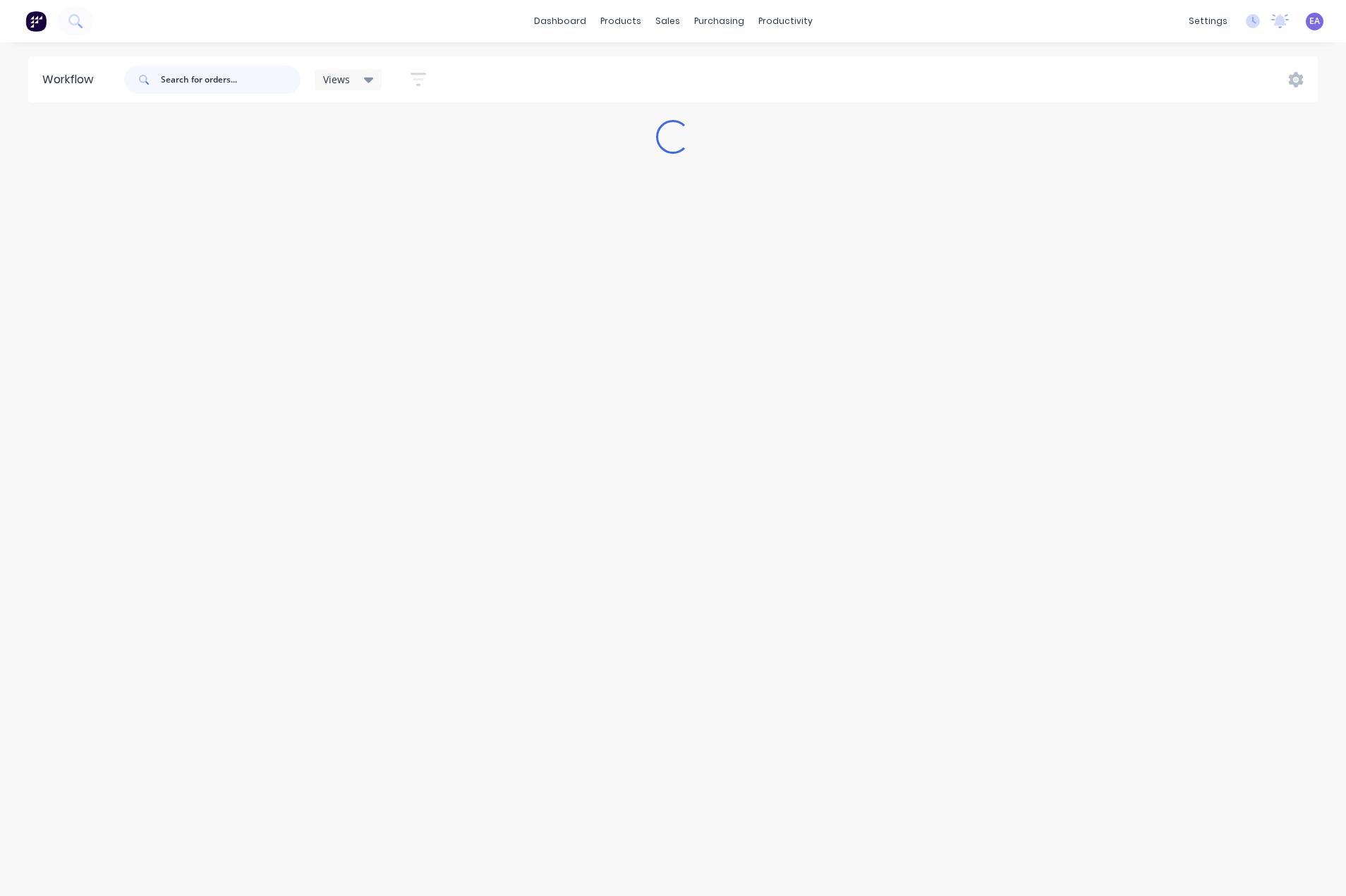
click at [213, 81] on input "text" at bounding box center [230, 79] width 139 height 28
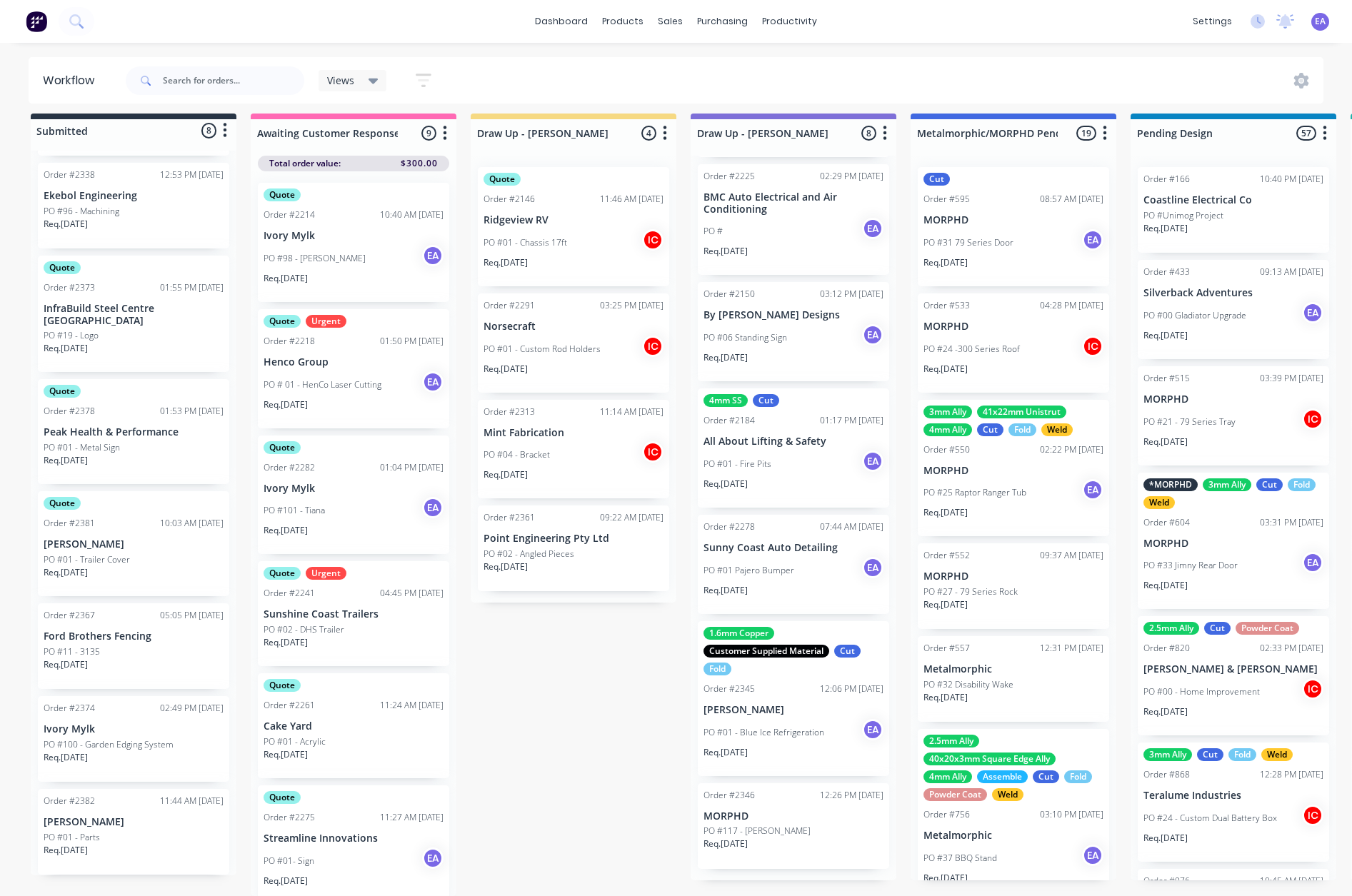
scroll to position [345, 0]
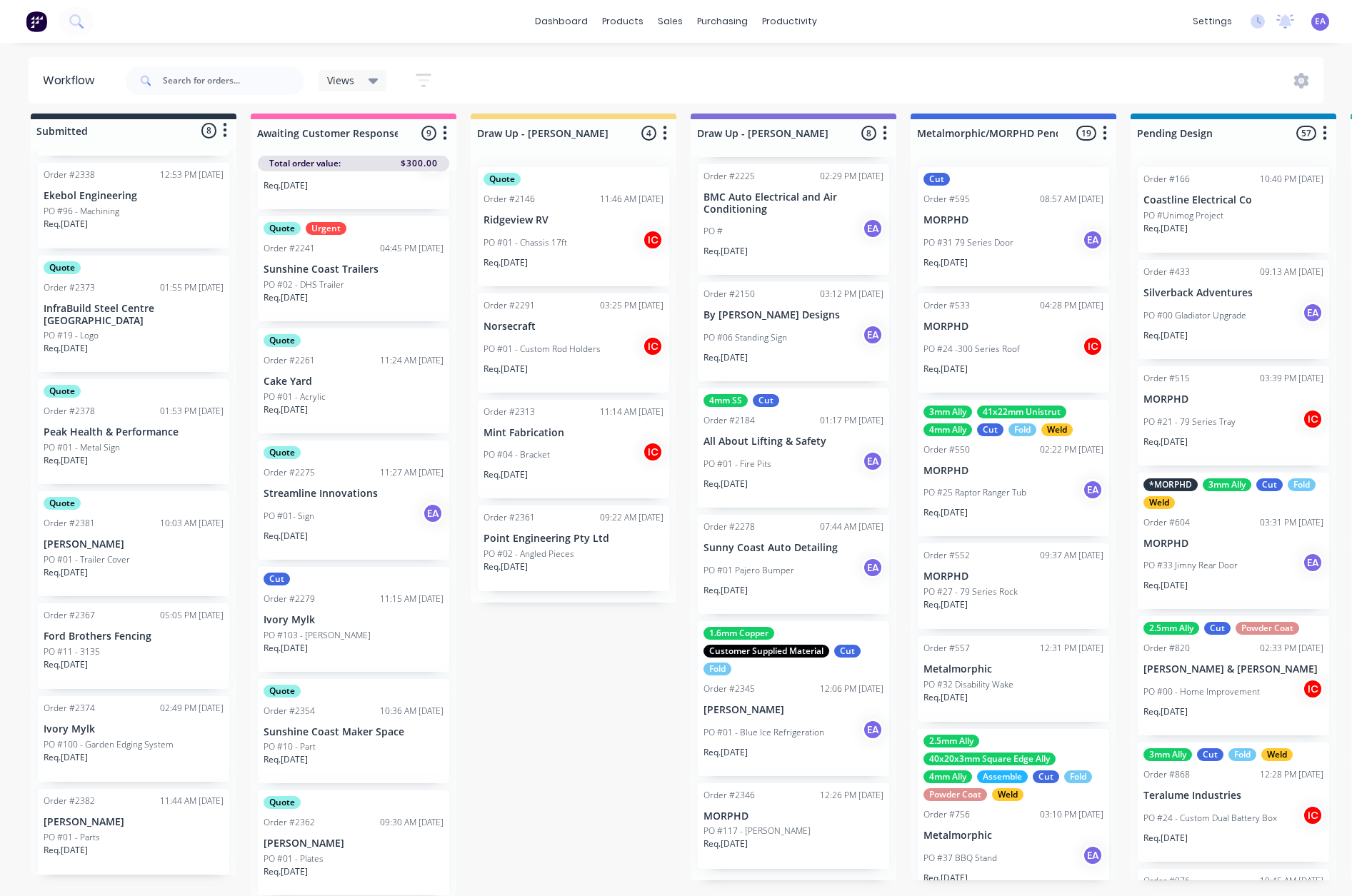
click at [360, 838] on p "[PERSON_NAME]" at bounding box center [353, 844] width 180 height 12
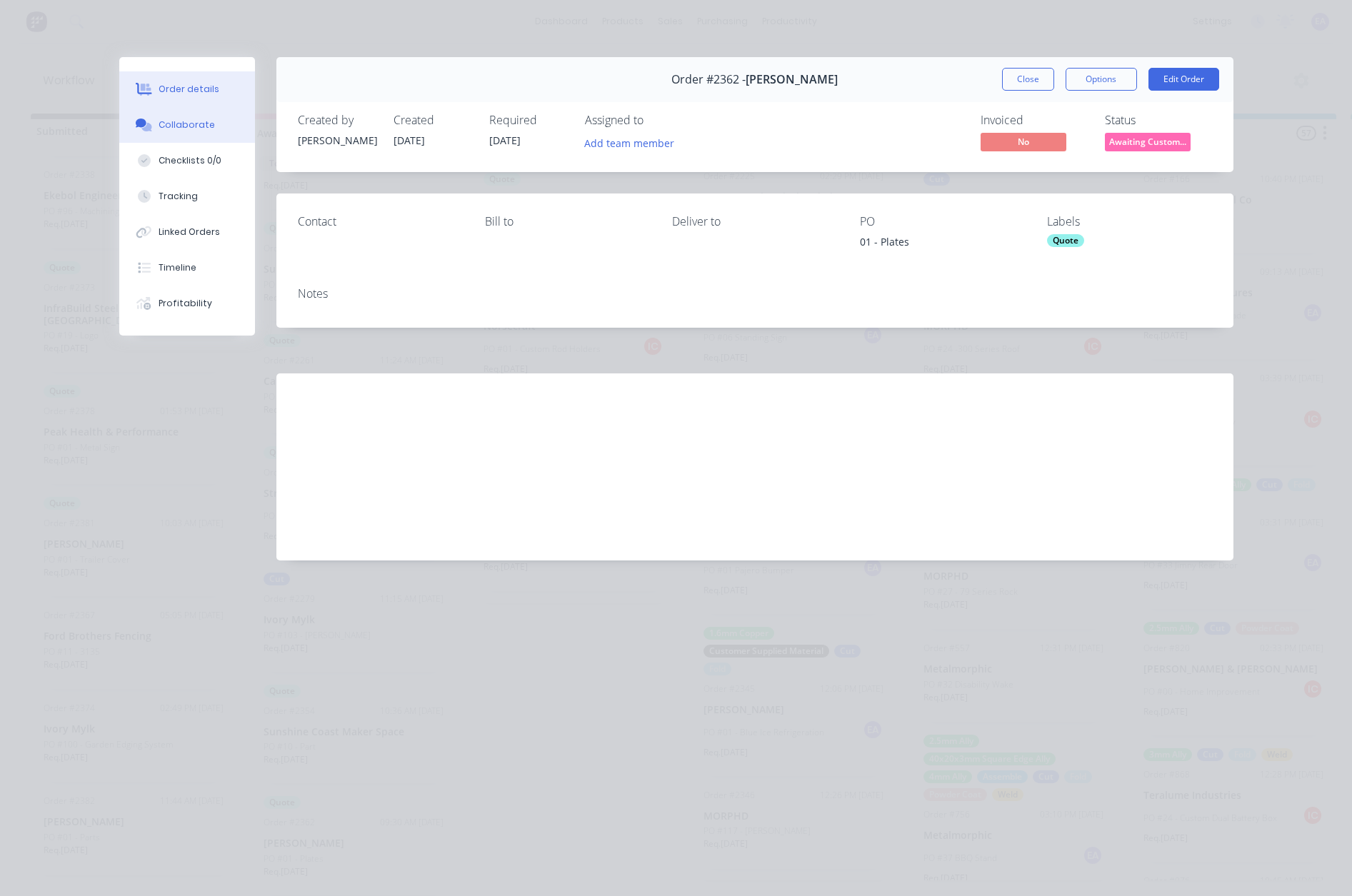
click at [194, 125] on div "Collaborate" at bounding box center [187, 125] width 57 height 13
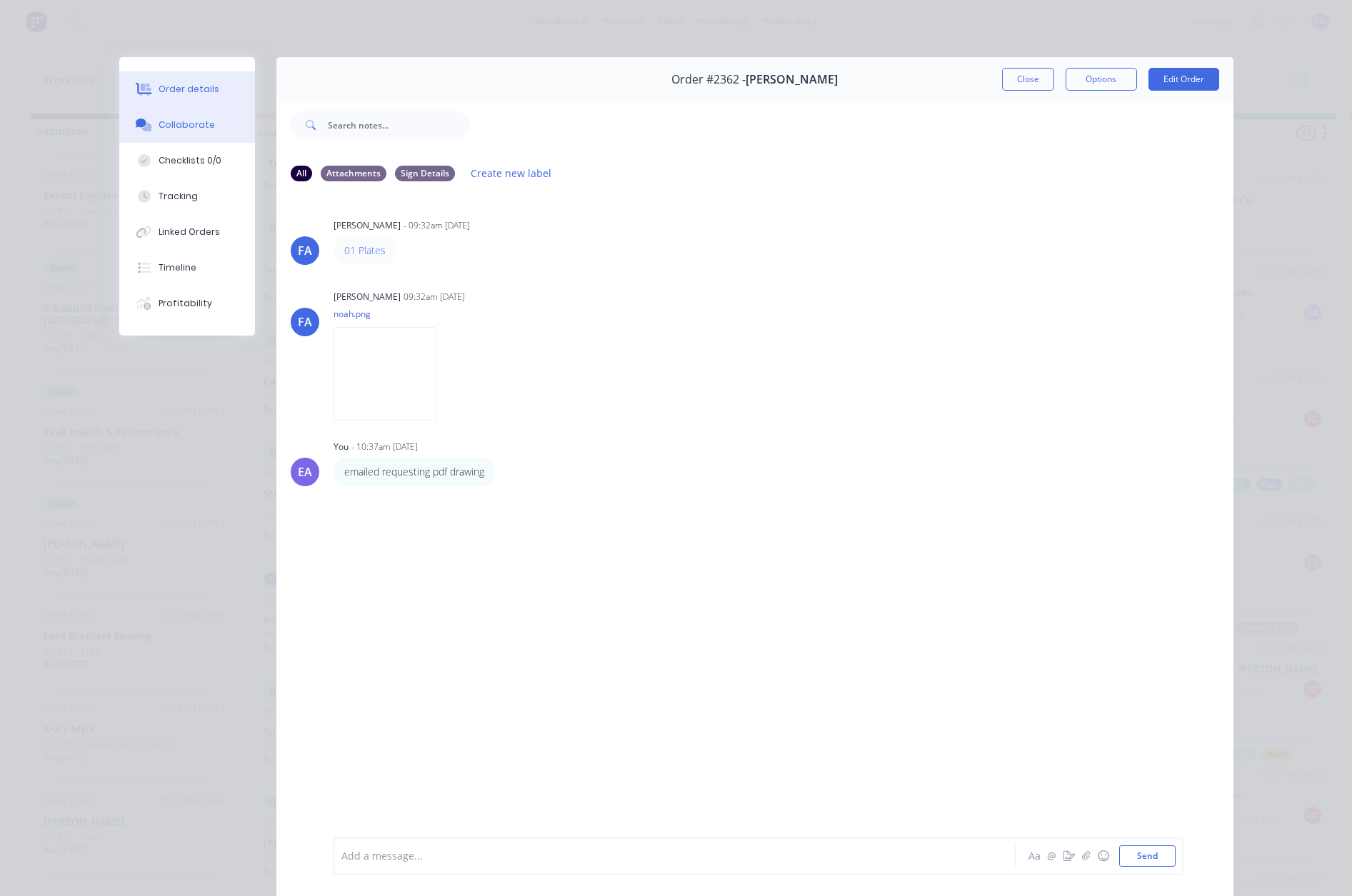
click at [185, 99] on button "Order details" at bounding box center [187, 89] width 136 height 36
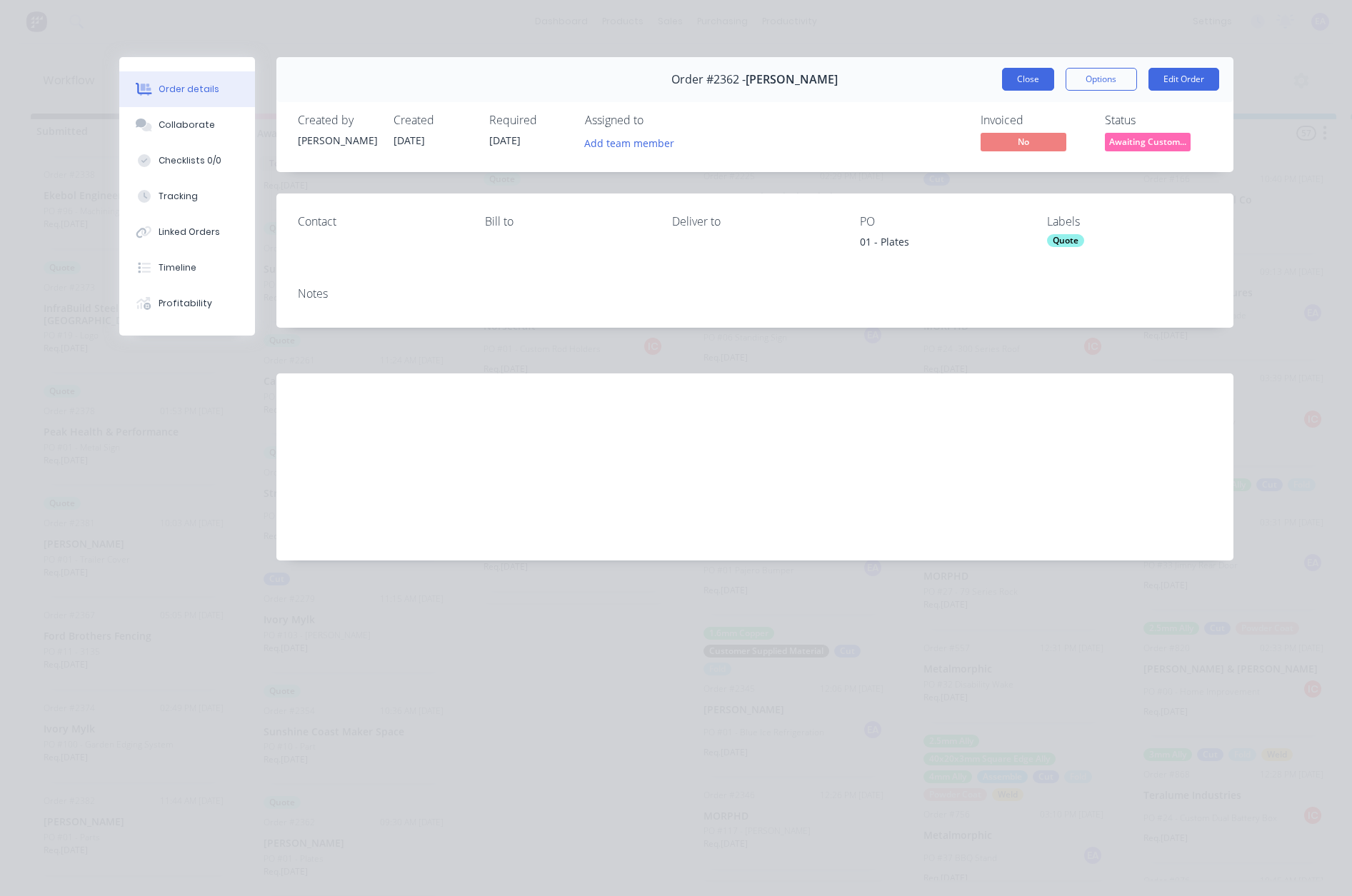
click at [1010, 70] on button "Close" at bounding box center [1028, 79] width 52 height 23
